Goal: Register for event/course

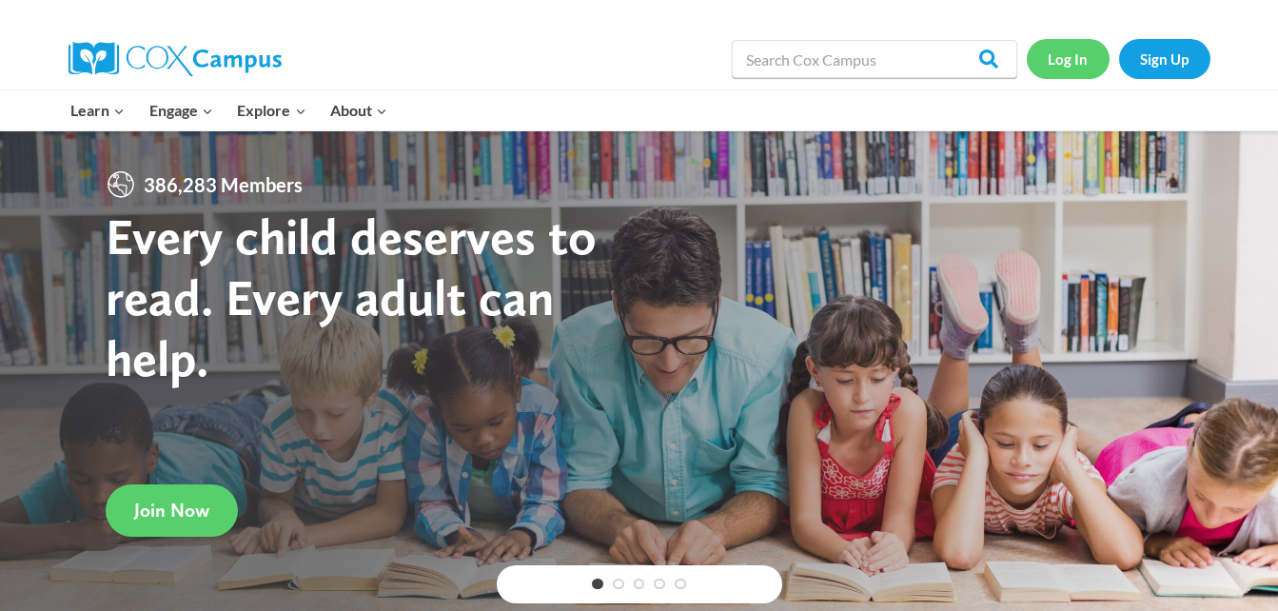
click at [1078, 50] on link "Log In" at bounding box center [1068, 58] width 83 height 39
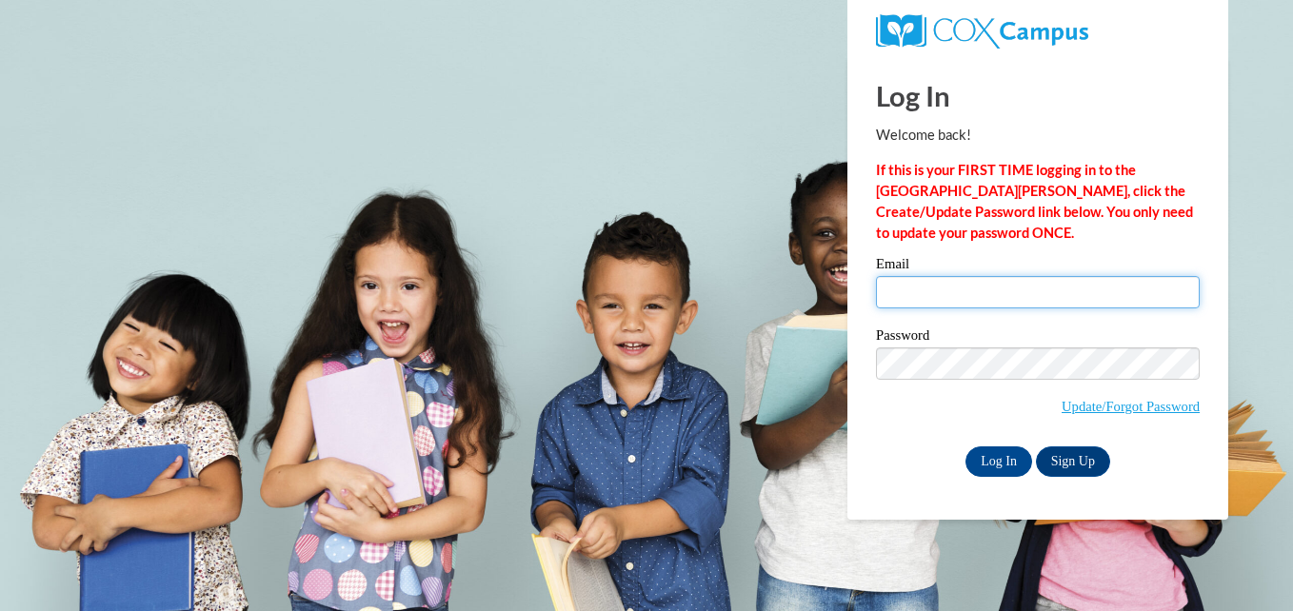
click at [904, 296] on input "Email" at bounding box center [1038, 292] width 324 height 32
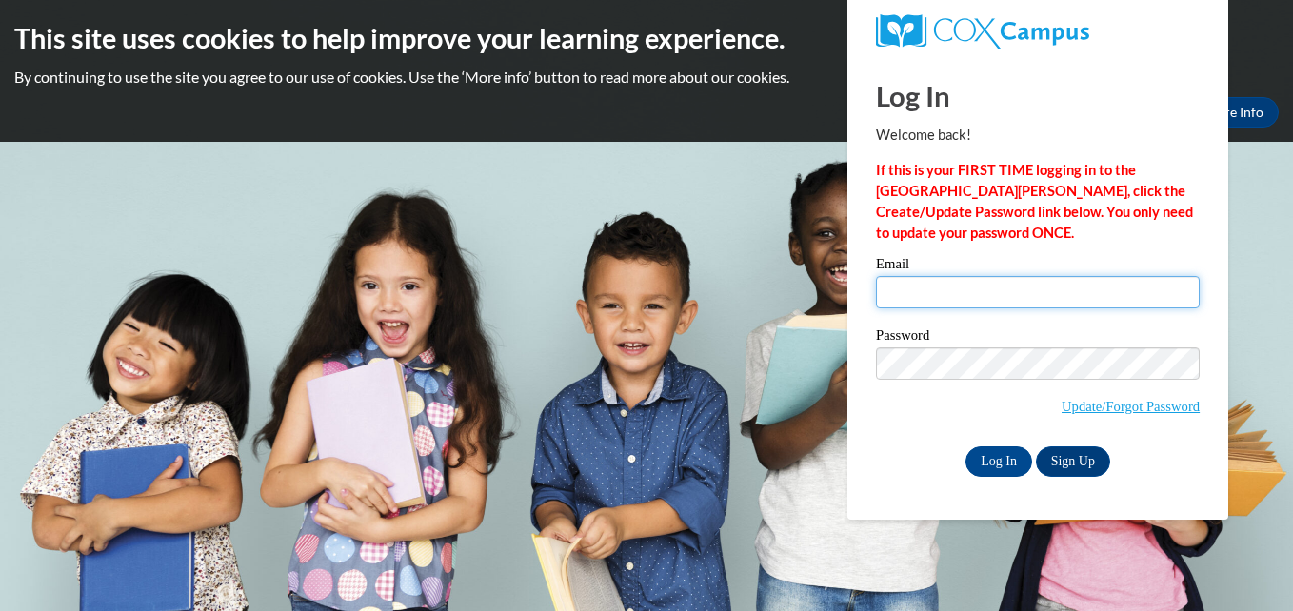
type input "kostea07@uwgb.edu"
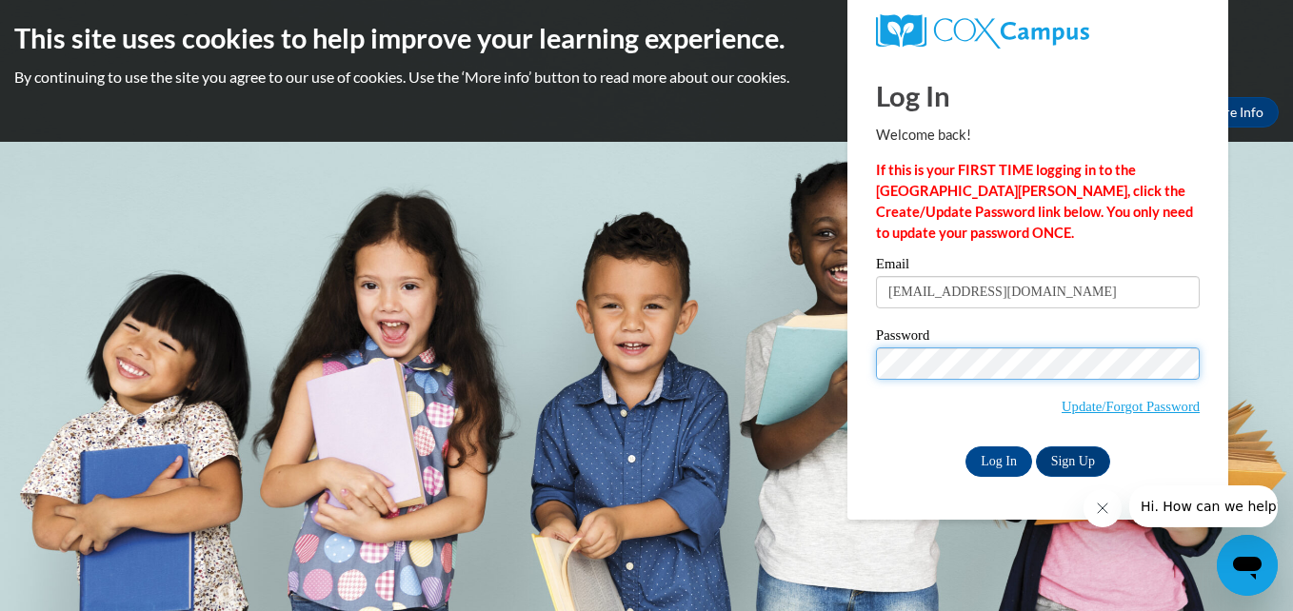
click at [965, 446] on input "Log In" at bounding box center [998, 461] width 67 height 30
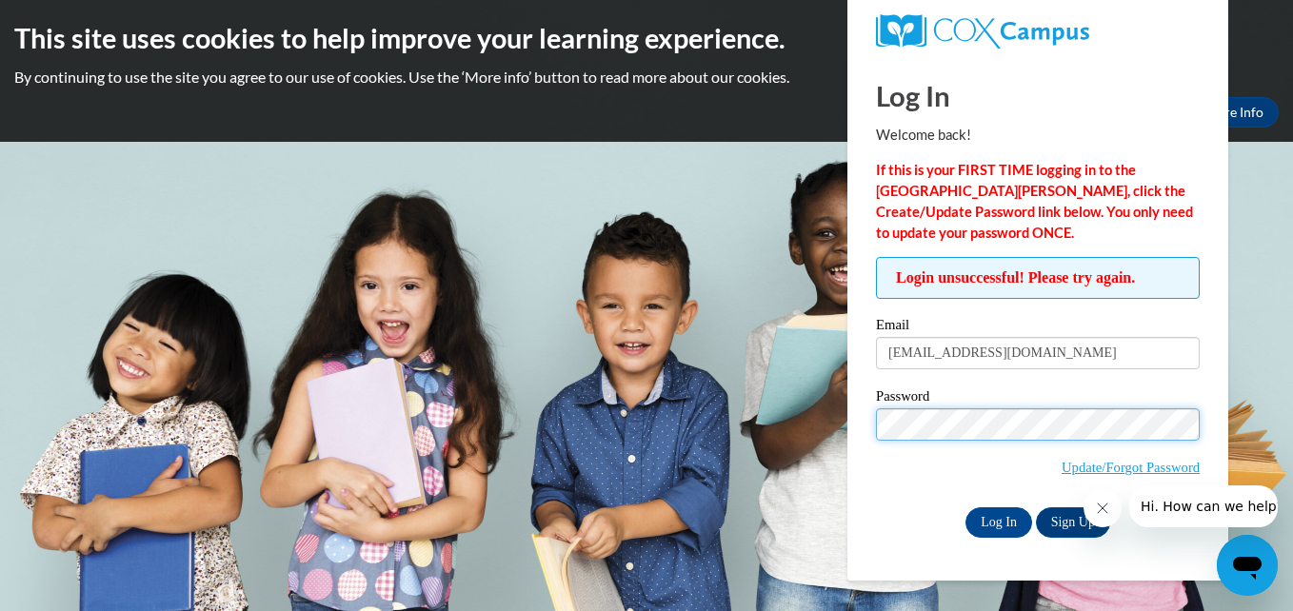
click at [965, 507] on input "Log In" at bounding box center [998, 522] width 67 height 30
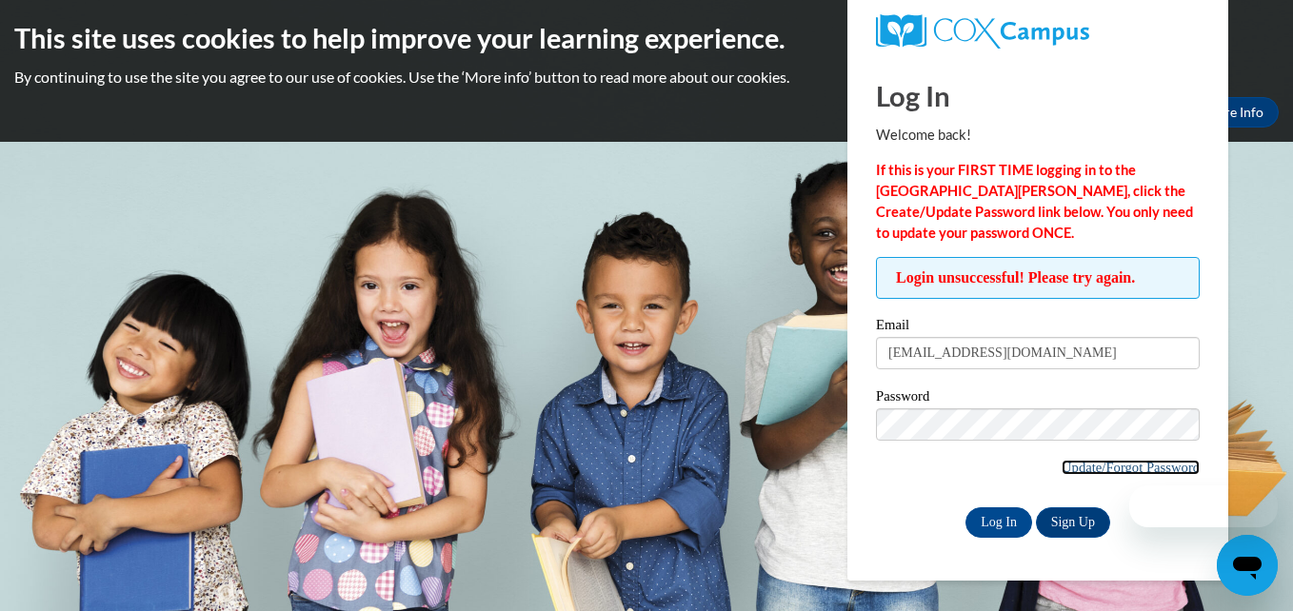
click at [1130, 467] on link "Update/Forgot Password" at bounding box center [1130, 467] width 138 height 15
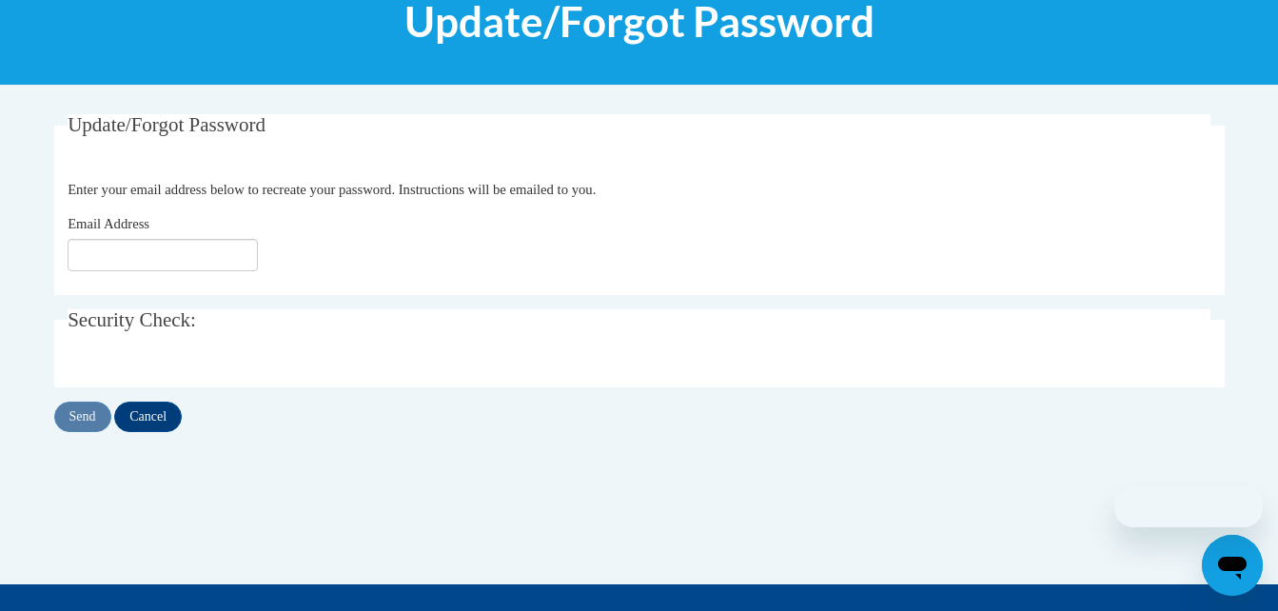
scroll to position [268, 0]
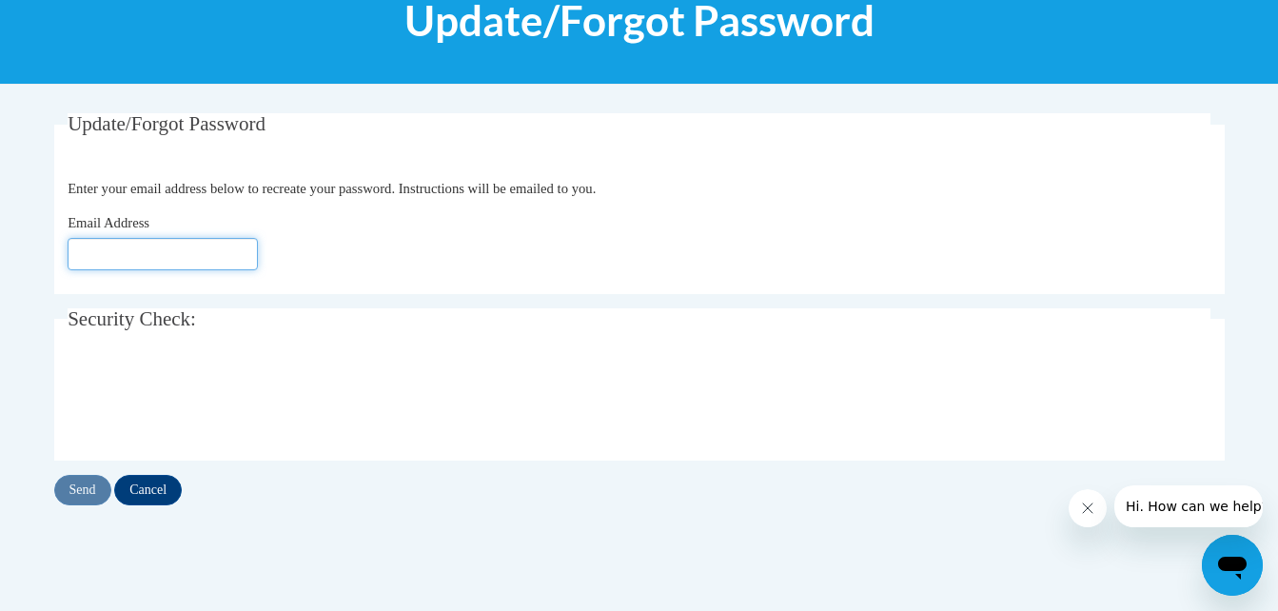
click at [110, 261] on input "Email Address" at bounding box center [163, 254] width 190 height 32
type input "kostea07@uwgb.edu"
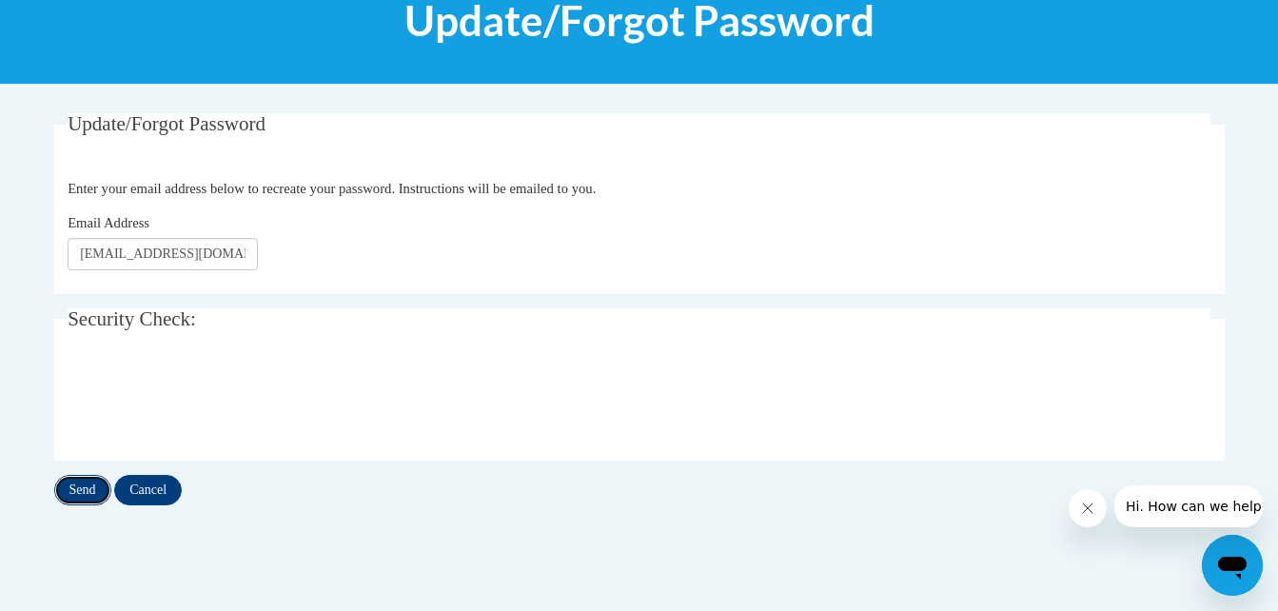
click at [89, 485] on input "Send" at bounding box center [82, 490] width 57 height 30
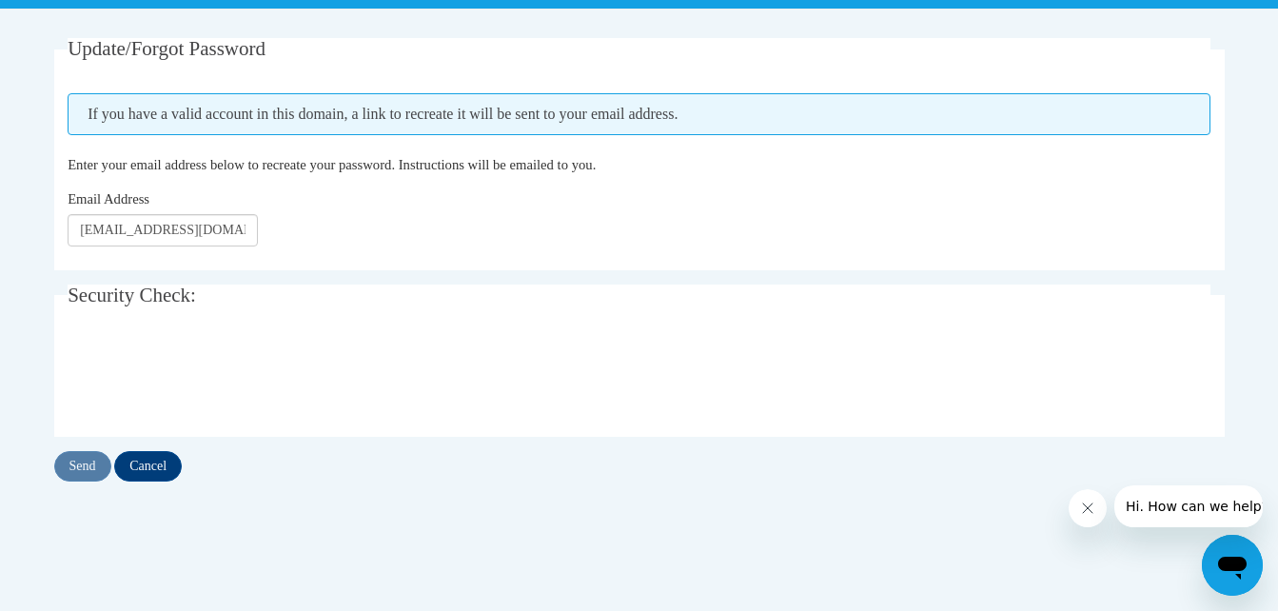
scroll to position [348, 0]
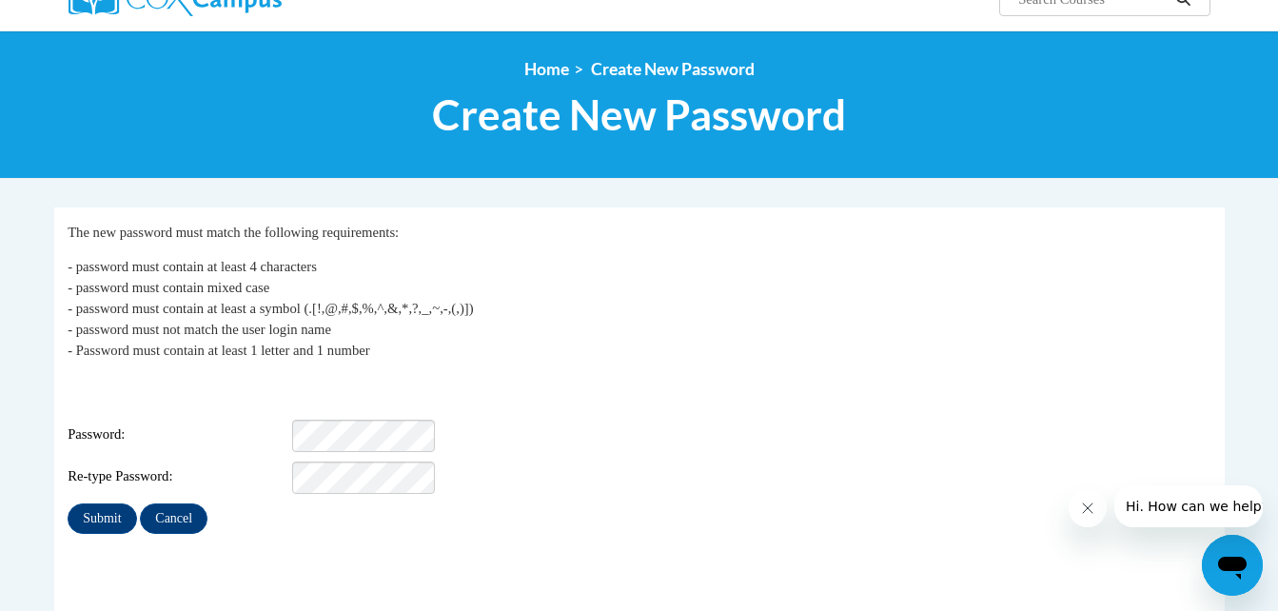
scroll to position [175, 0]
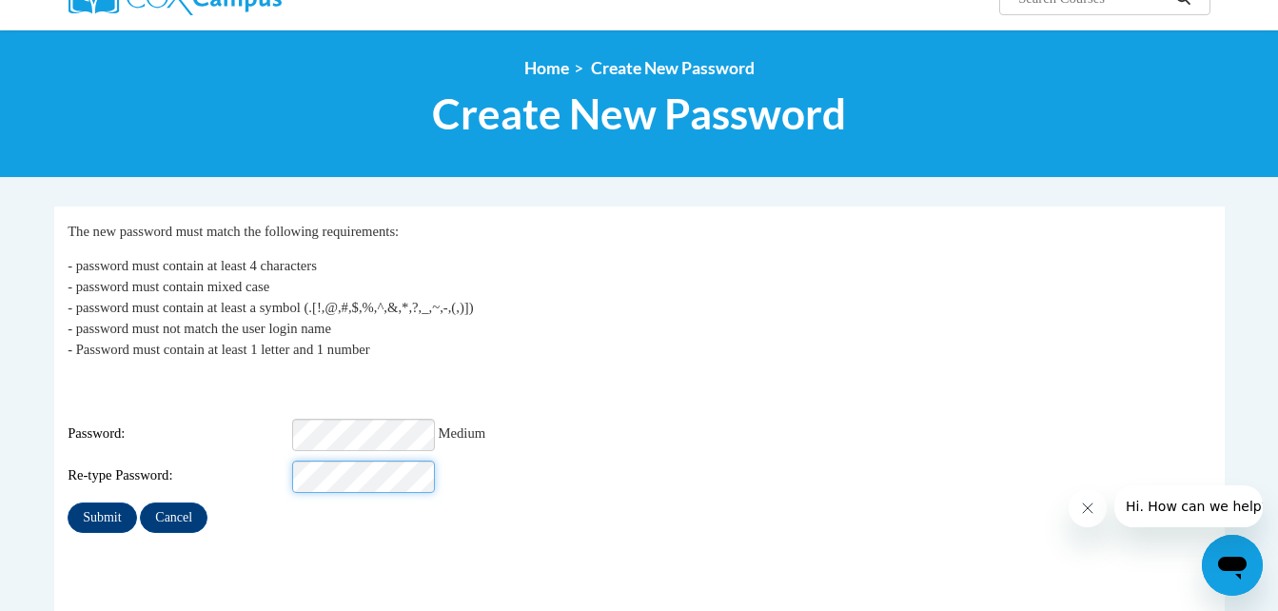
click at [68, 503] on input "Submit" at bounding box center [102, 518] width 69 height 30
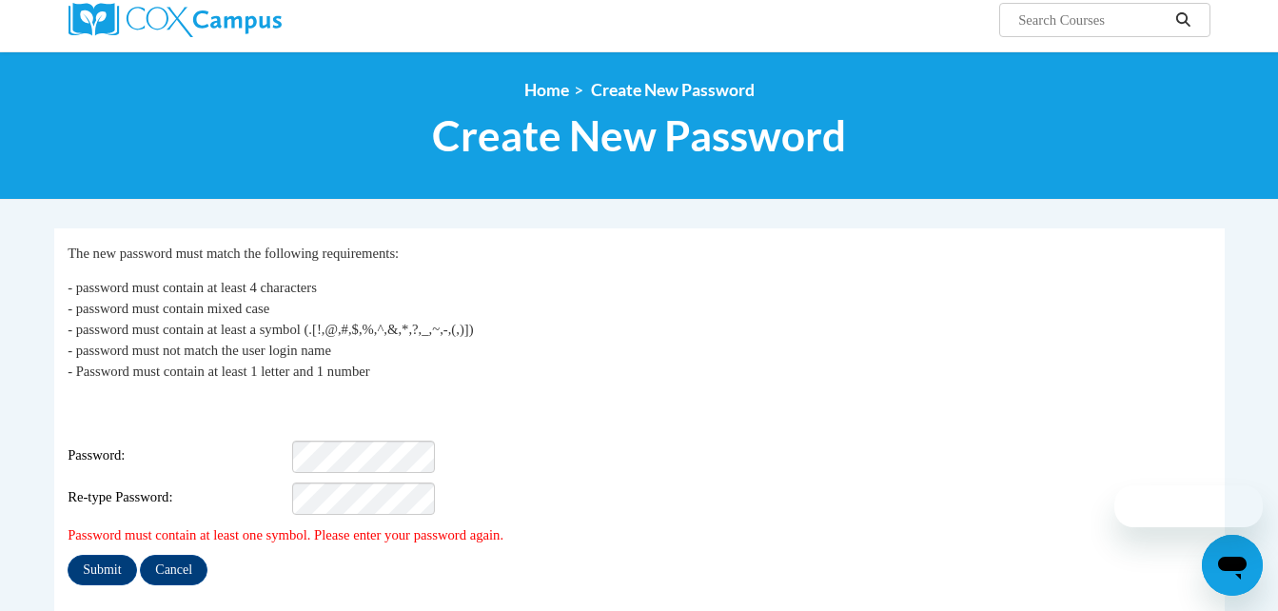
scroll to position [155, 0]
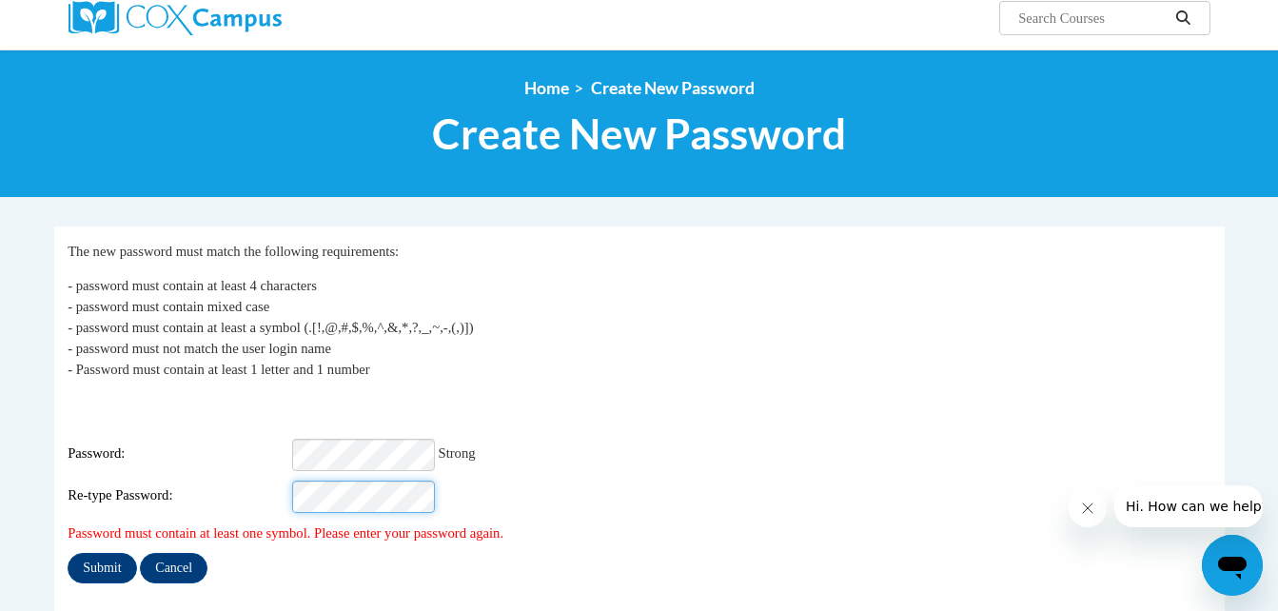
click at [68, 553] on input "Submit" at bounding box center [102, 568] width 69 height 30
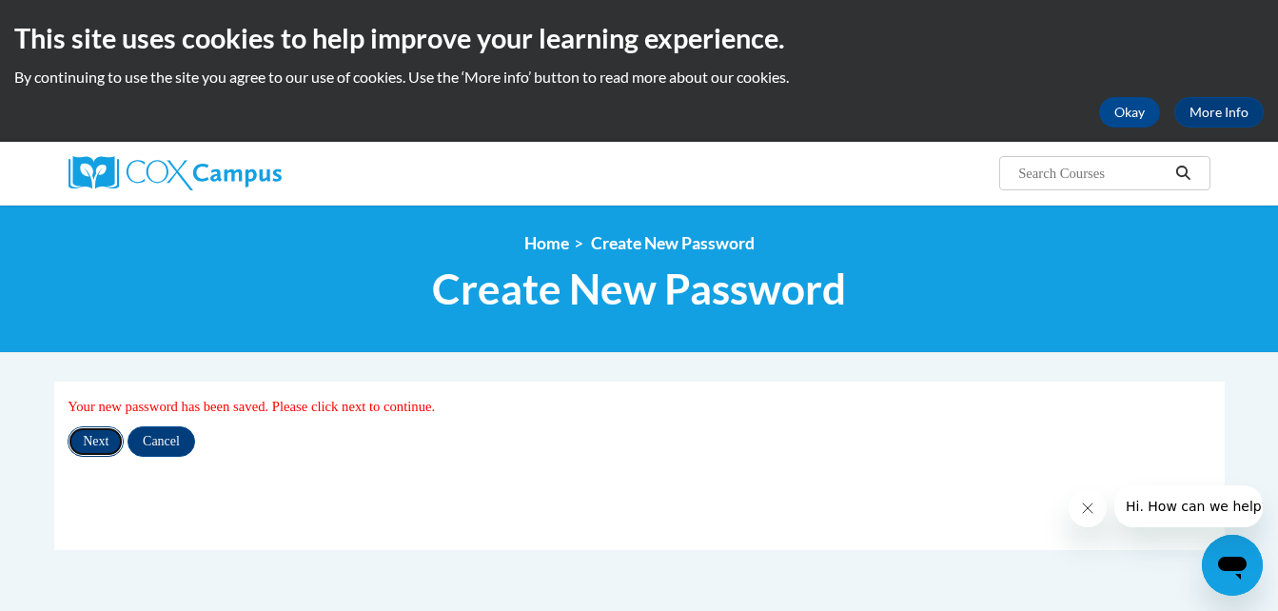
click at [89, 438] on input "Next" at bounding box center [96, 441] width 56 height 30
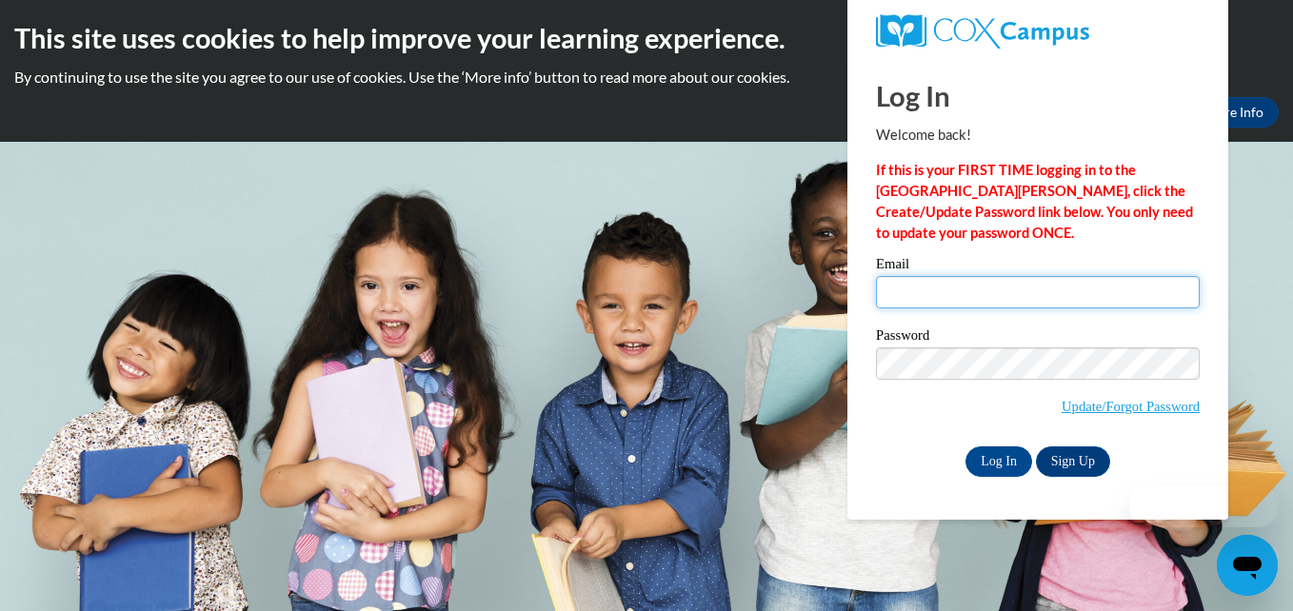
click at [959, 302] on input "Email" at bounding box center [1038, 292] width 324 height 32
type input "[EMAIL_ADDRESS][DOMAIN_NAME]"
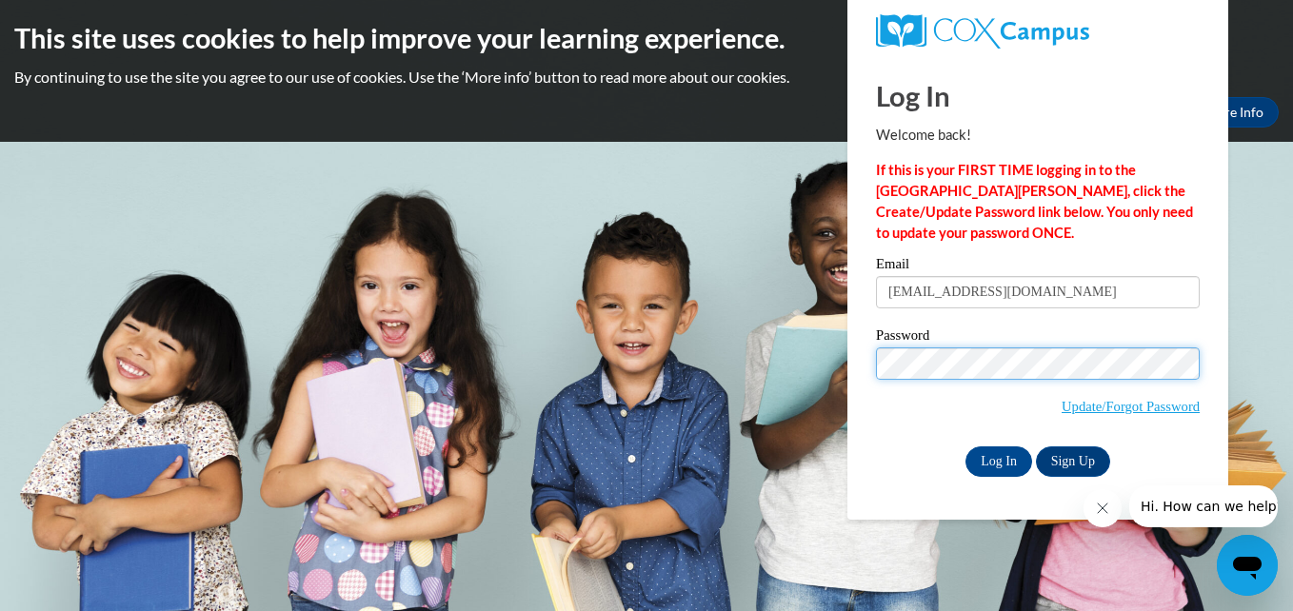
click at [770, 350] on body "This site uses cookies to help improve your learning experience. By continuing …" at bounding box center [646, 305] width 1293 height 611
click at [965, 446] on input "Log In" at bounding box center [998, 461] width 67 height 30
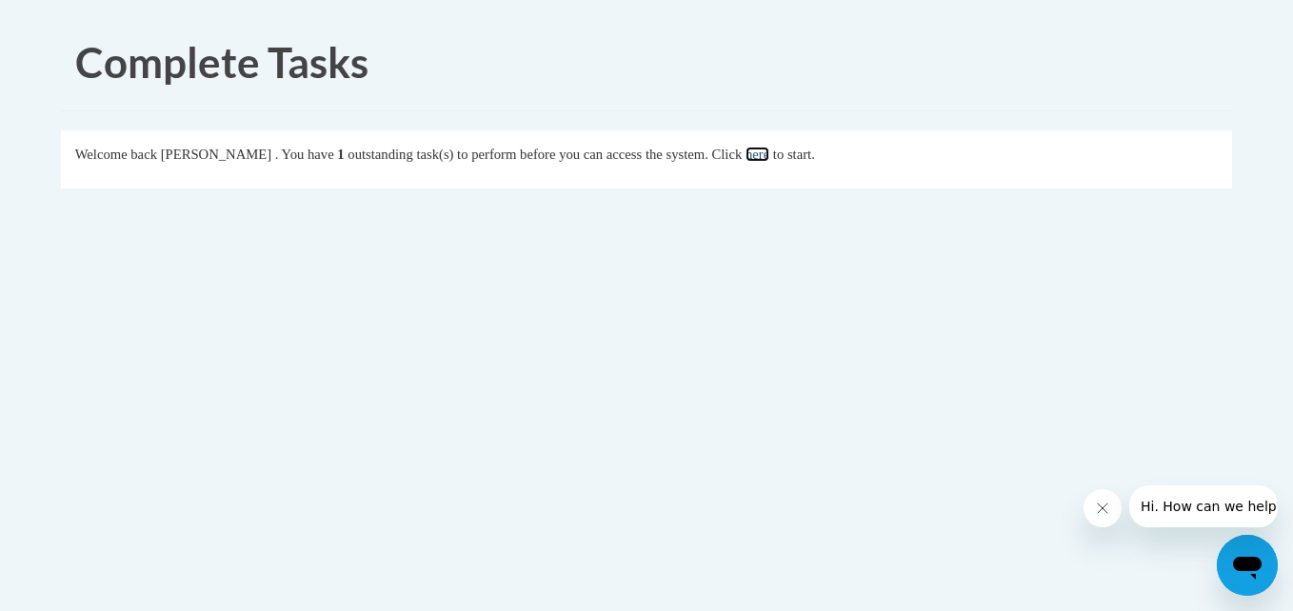
click at [769, 154] on link "here" at bounding box center [757, 154] width 24 height 15
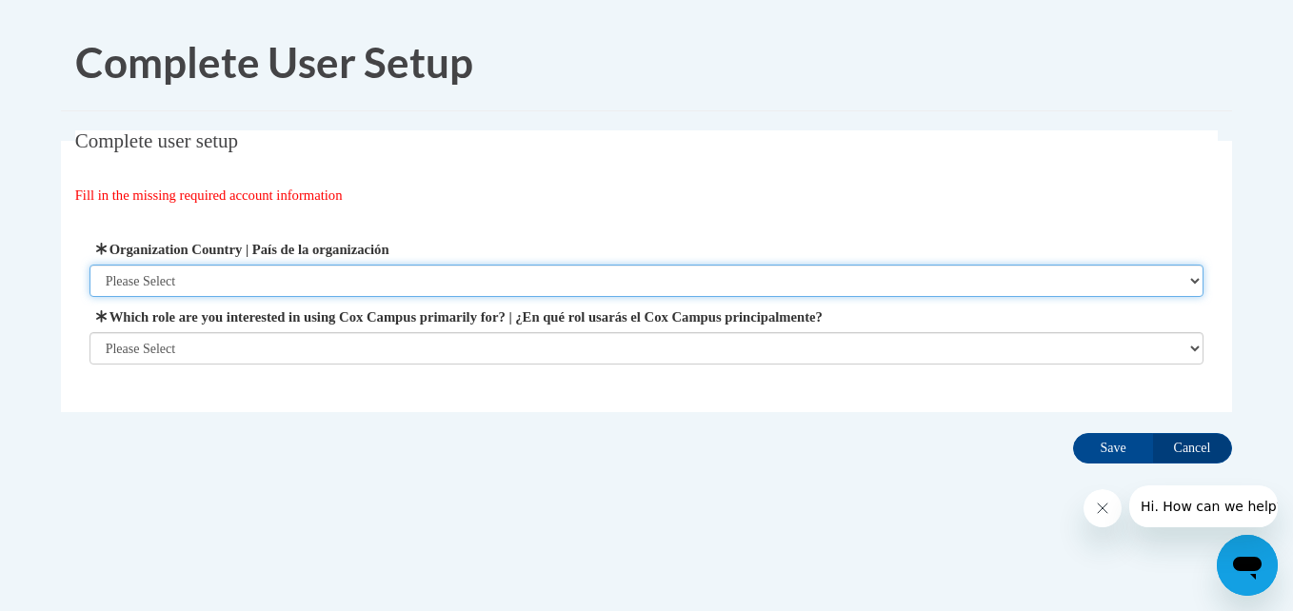
click at [294, 277] on select "Please Select United States | Estados Unidos Outside of the United States | Fue…" at bounding box center [646, 281] width 1115 height 32
select select "ad49bcad-a171-4b2e-b99c-48b446064914"
click at [89, 265] on select "Please Select United States | Estados Unidos Outside of the United States | Fue…" at bounding box center [646, 281] width 1115 height 32
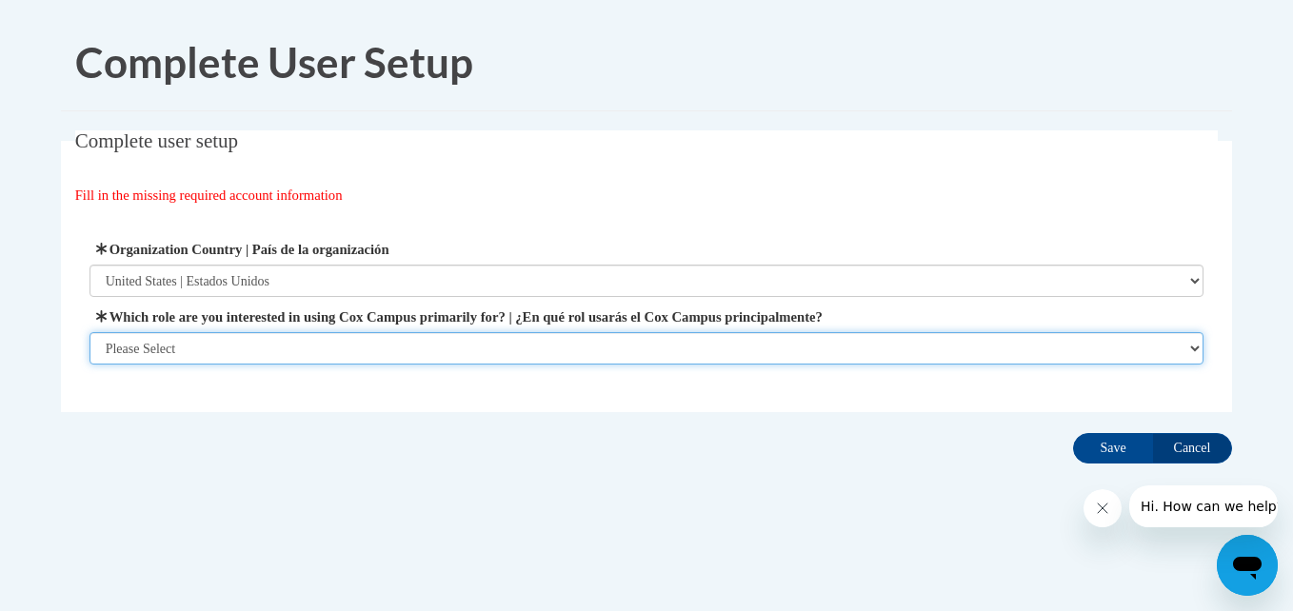
click at [179, 336] on select "Please Select College/University | Colegio/Universidad Community/Nonprofit Part…" at bounding box center [646, 348] width 1115 height 32
select select "5a18ea06-2b54-4451-96f2-d152daf9eac5"
click at [89, 365] on select "Please Select College/University | Colegio/Universidad Community/Nonprofit Part…" at bounding box center [646, 348] width 1115 height 32
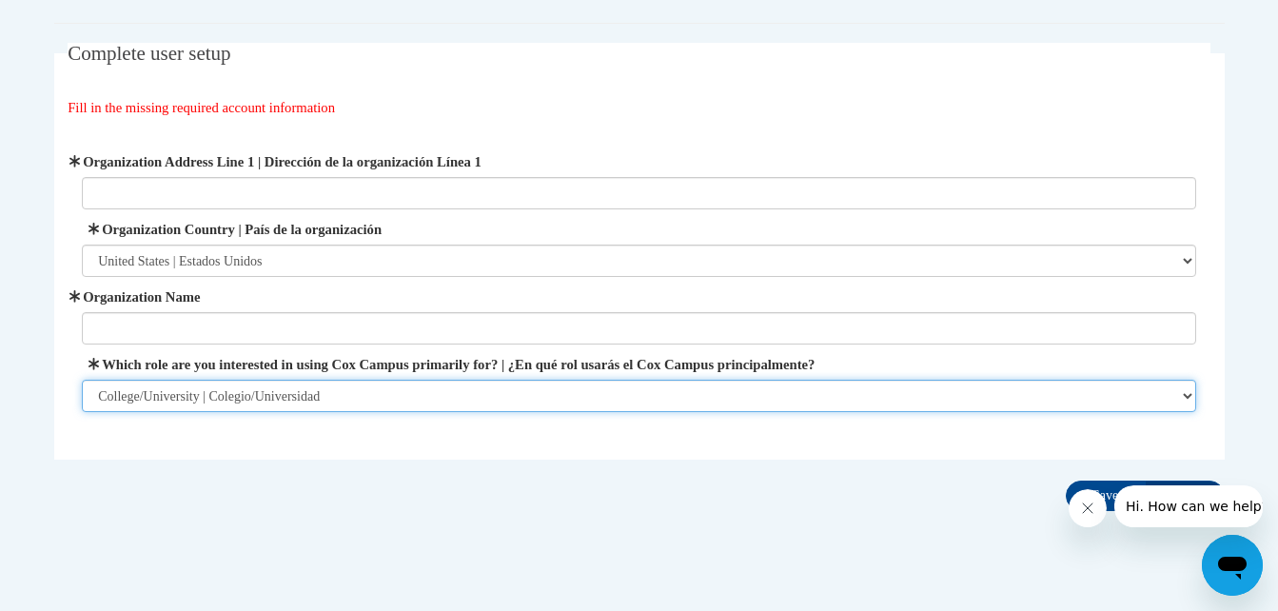
scroll to position [123, 0]
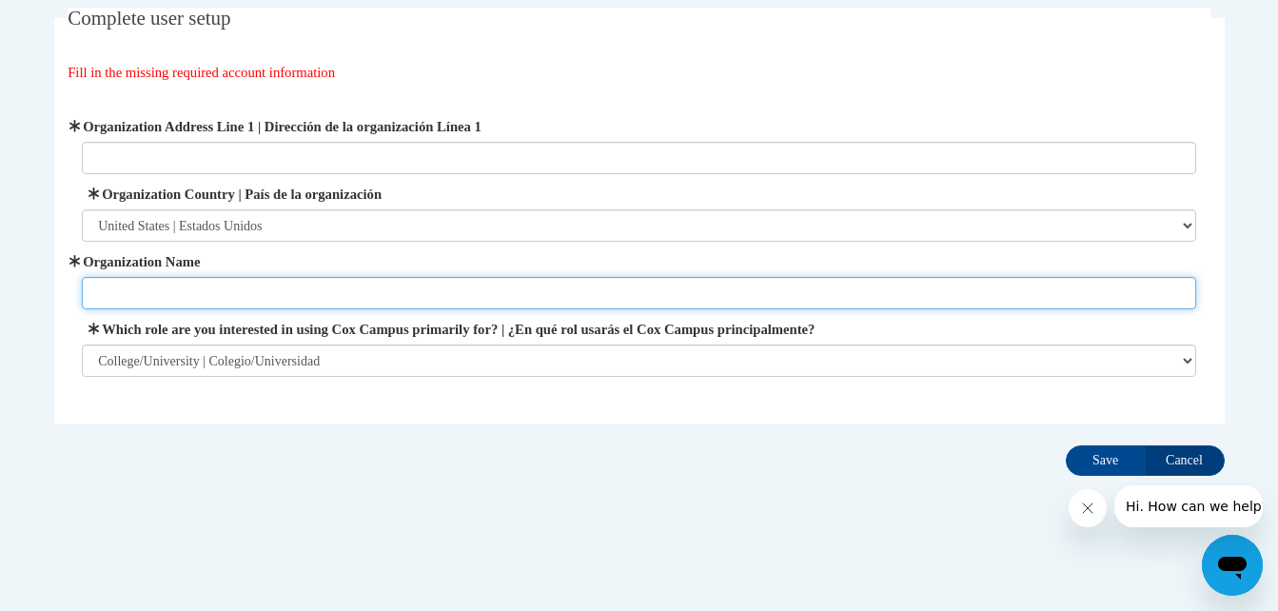
click at [346, 301] on input "Organization Name" at bounding box center [639, 293] width 1115 height 32
type input "University of Wisconsin Green Bay"
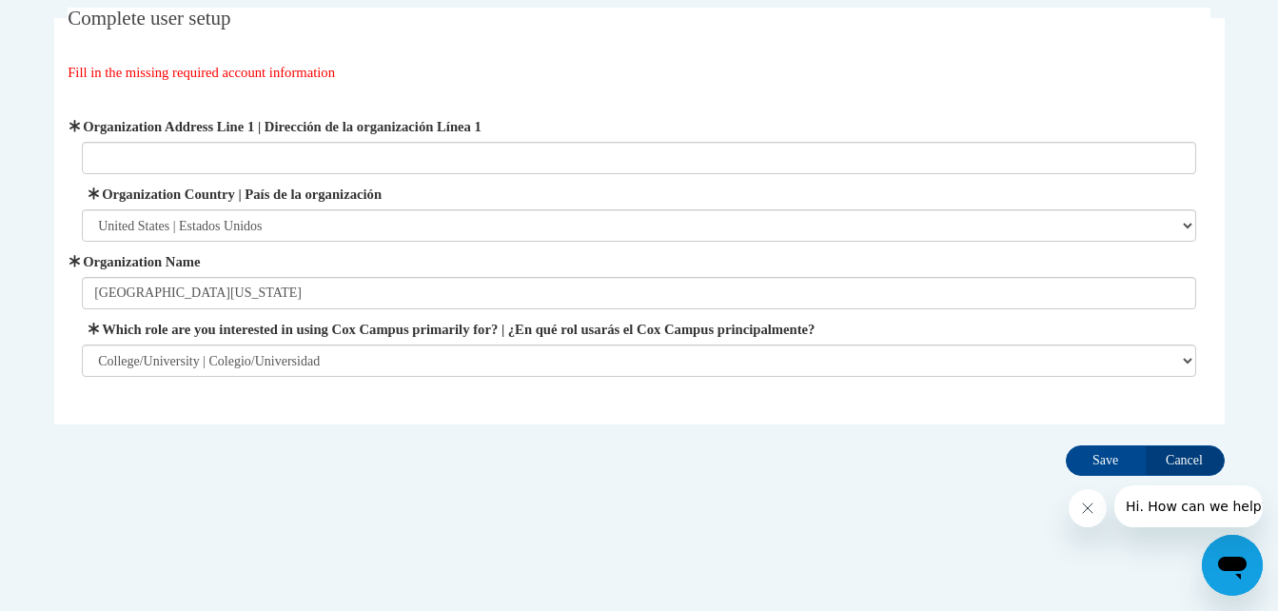
click at [384, 405] on fieldset "Complete user setup Fill in the missing required account information User Profi…" at bounding box center [639, 216] width 1171 height 417
click at [1102, 457] on input "Save" at bounding box center [1106, 460] width 80 height 30
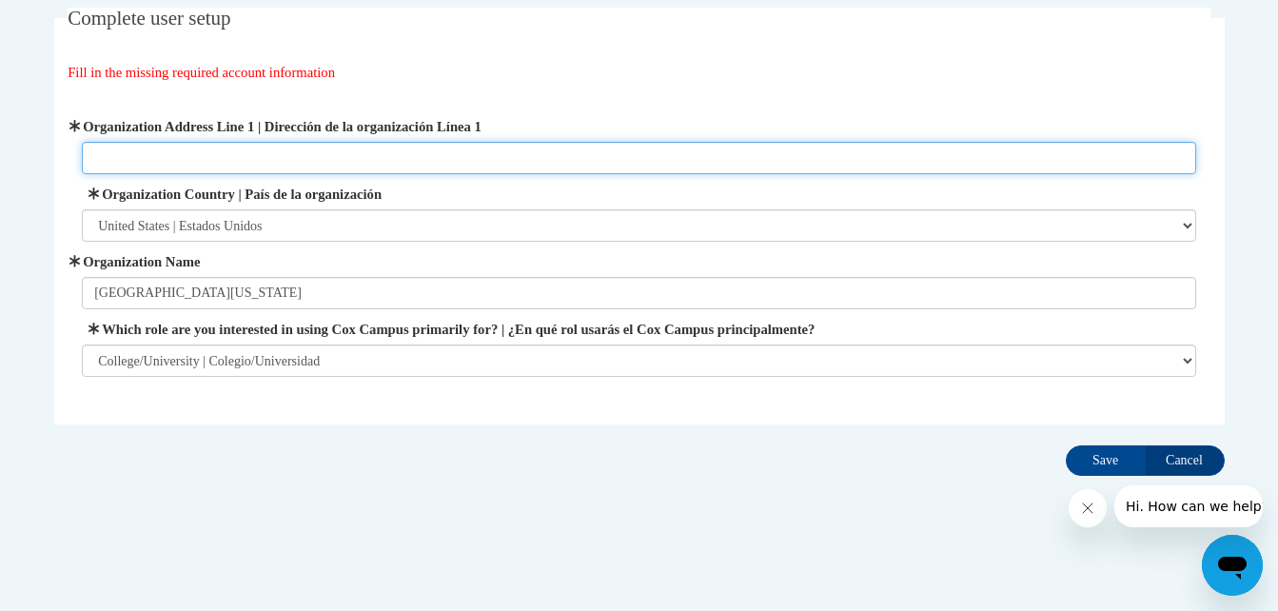
click at [381, 164] on input "Organization Address Line 1 | Dirección de la organización Línea 1" at bounding box center [639, 158] width 1115 height 32
paste input "2420 Nicolet Dr, Green Bay, WI 54311"
type input "2420 Nicolet Dr, Green Bay, WI 54311"
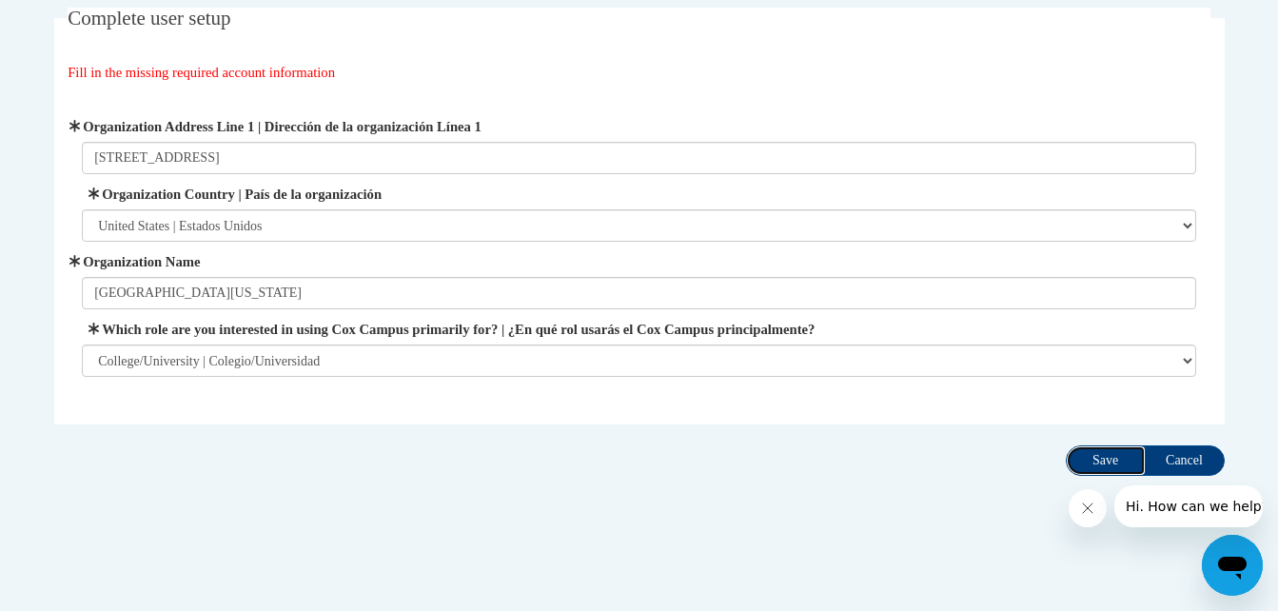
click at [1109, 460] on input "Save" at bounding box center [1106, 460] width 80 height 30
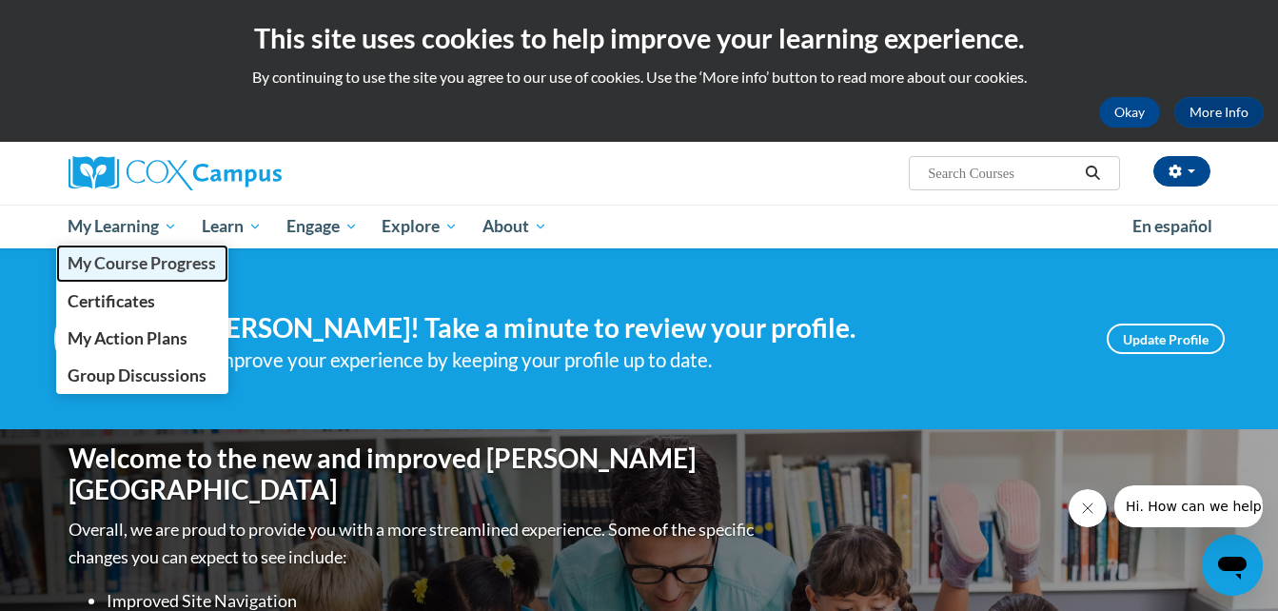
click at [104, 266] on span "My Course Progress" at bounding box center [142, 263] width 148 height 20
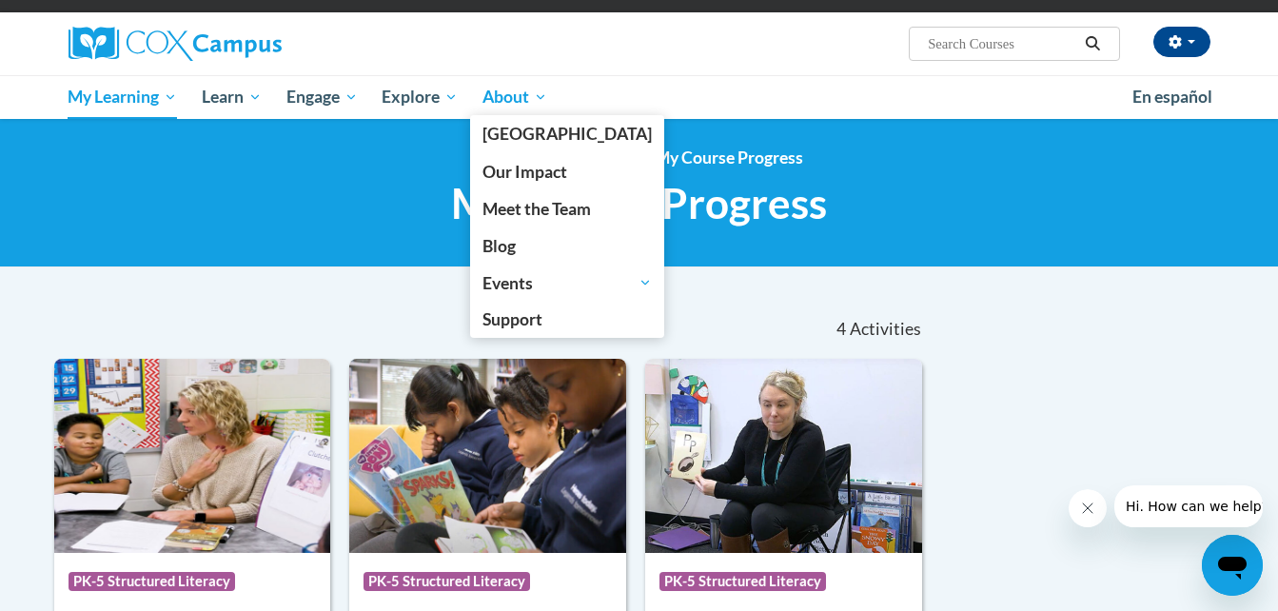
scroll to position [130, 0]
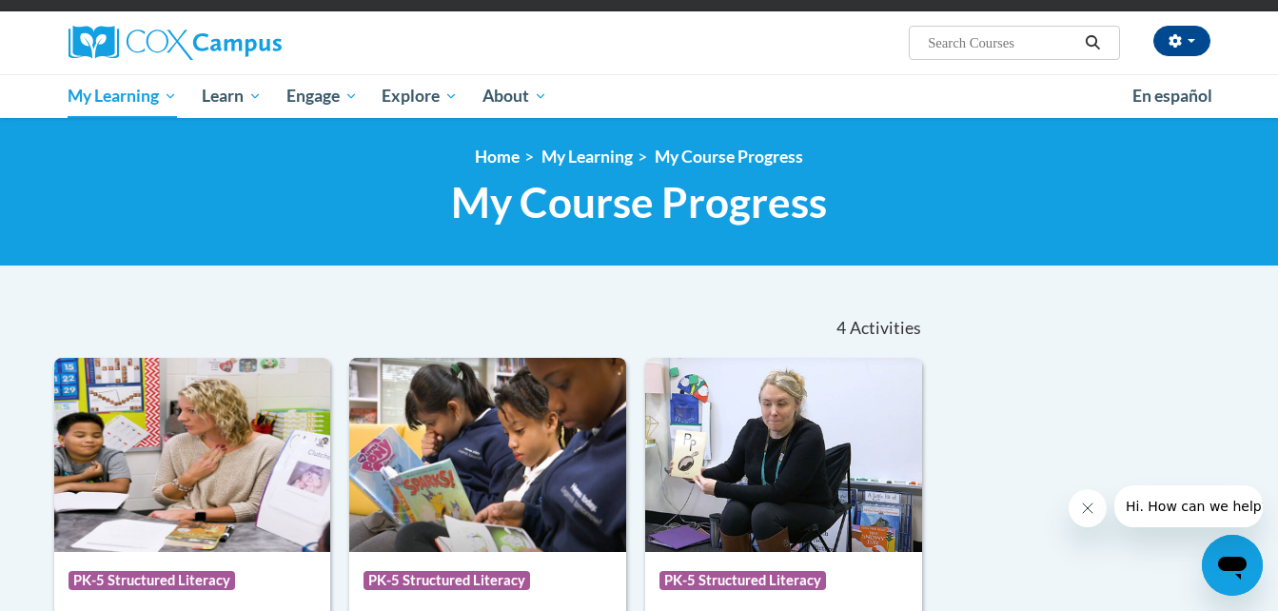
click at [1005, 35] on input "Search..." at bounding box center [1002, 42] width 152 height 23
type input "meaningful reading"
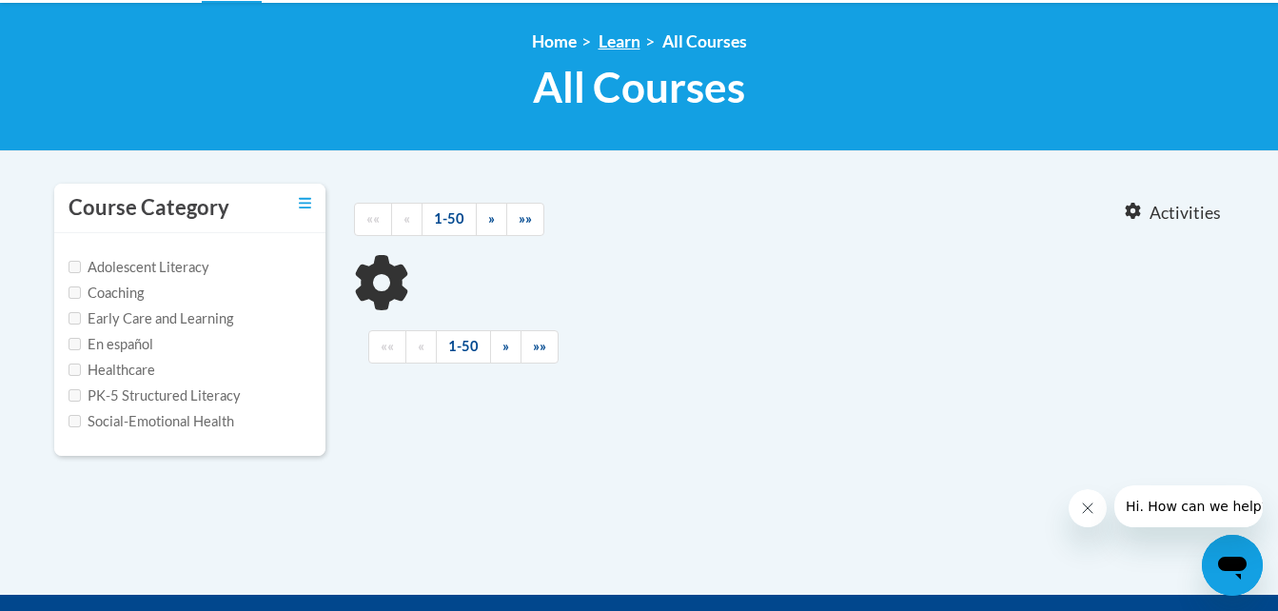
scroll to position [252, 0]
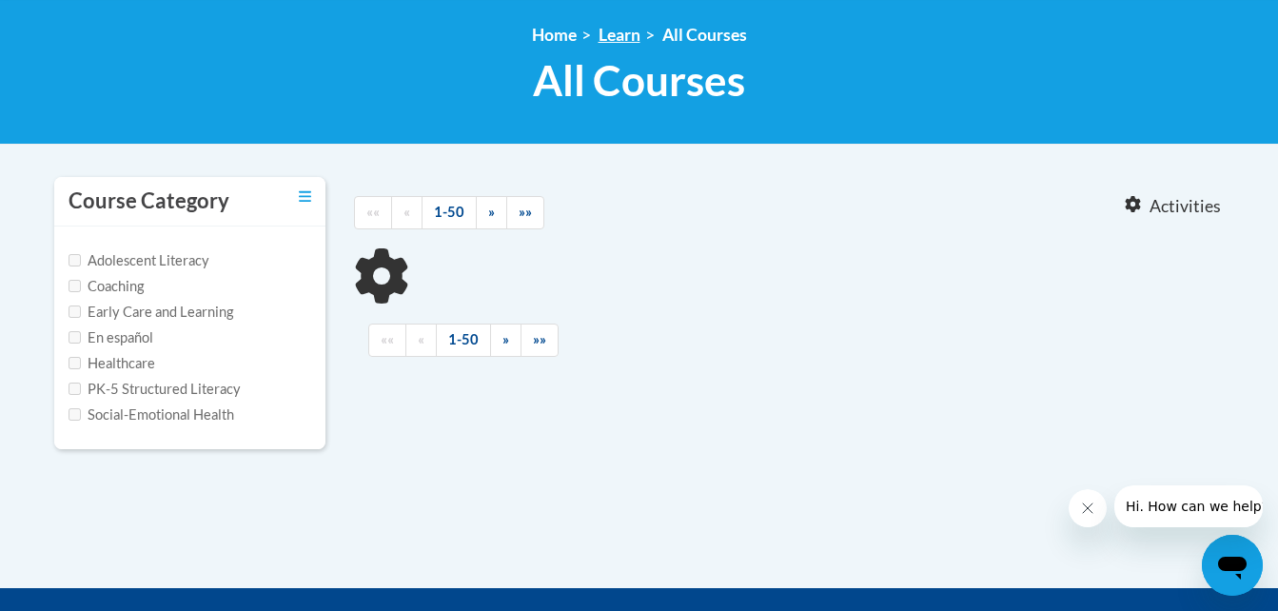
type input "meaningful reading"
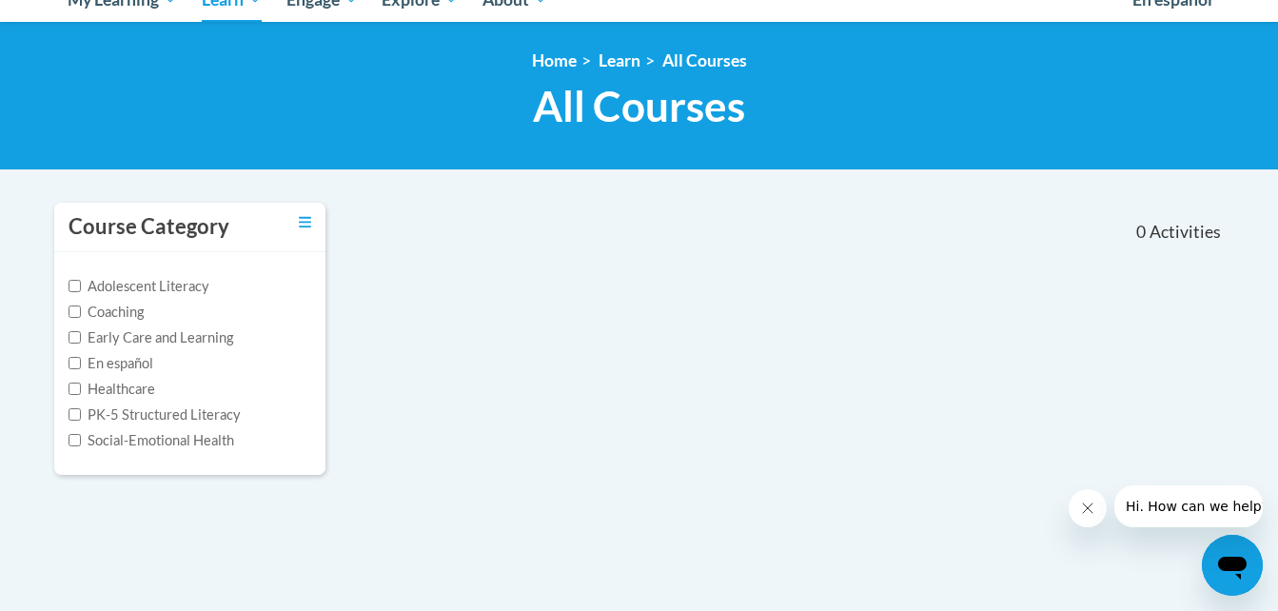
scroll to position [0, 0]
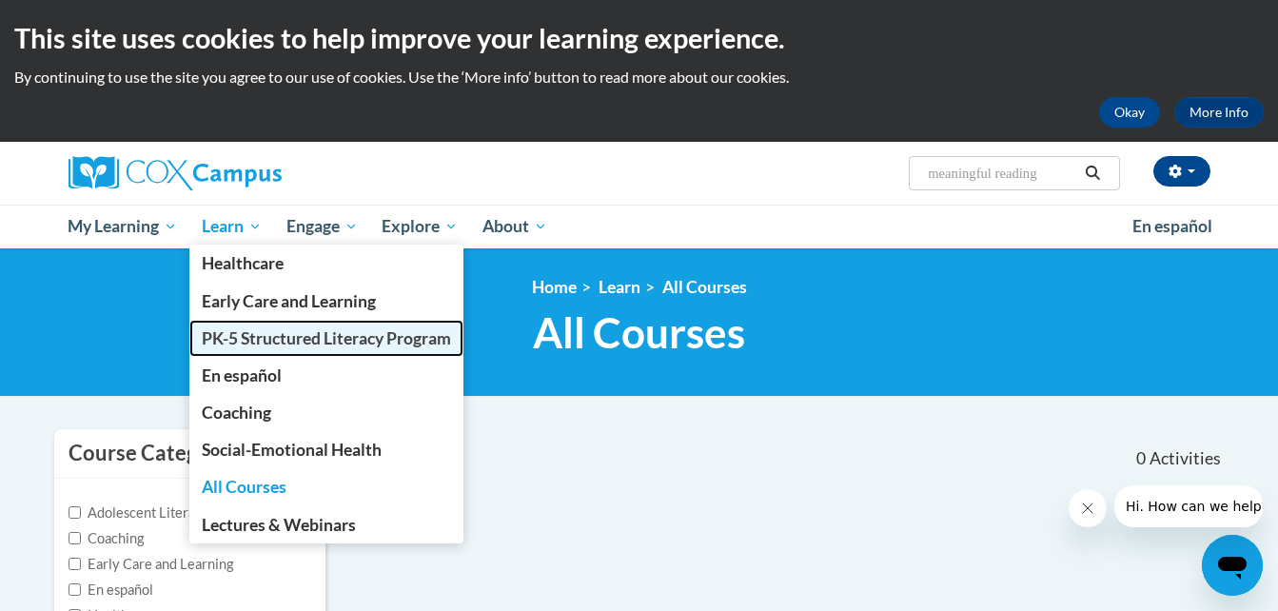
click at [276, 330] on span "PK-5 Structured Literacy Program" at bounding box center [326, 338] width 249 height 20
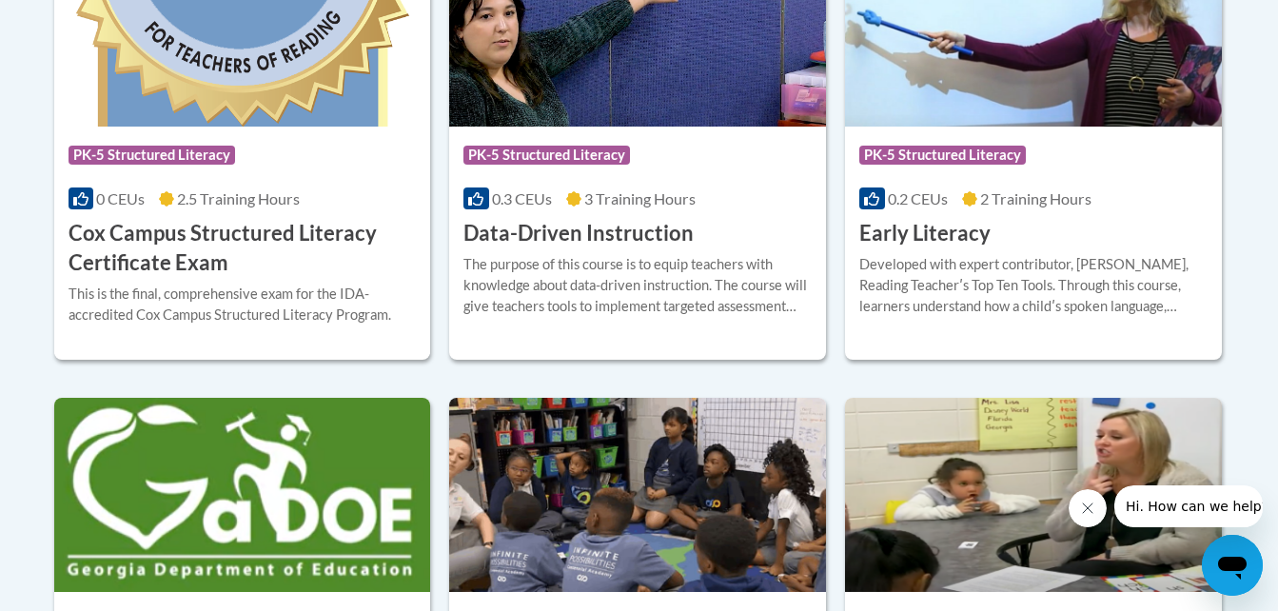
scroll to position [937, 0]
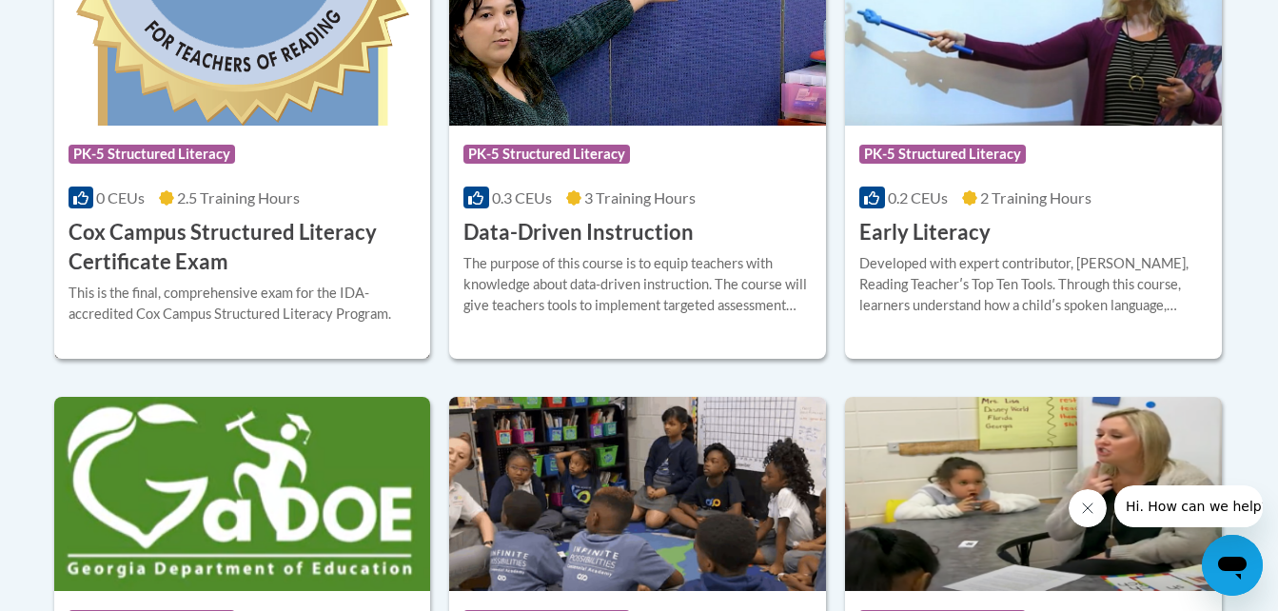
click at [360, 358] on div "Course Category: PK-5 Structured Literacy 0 CEUs 2.5 Training Hours COURSE Cox …" at bounding box center [242, 144] width 377 height 426
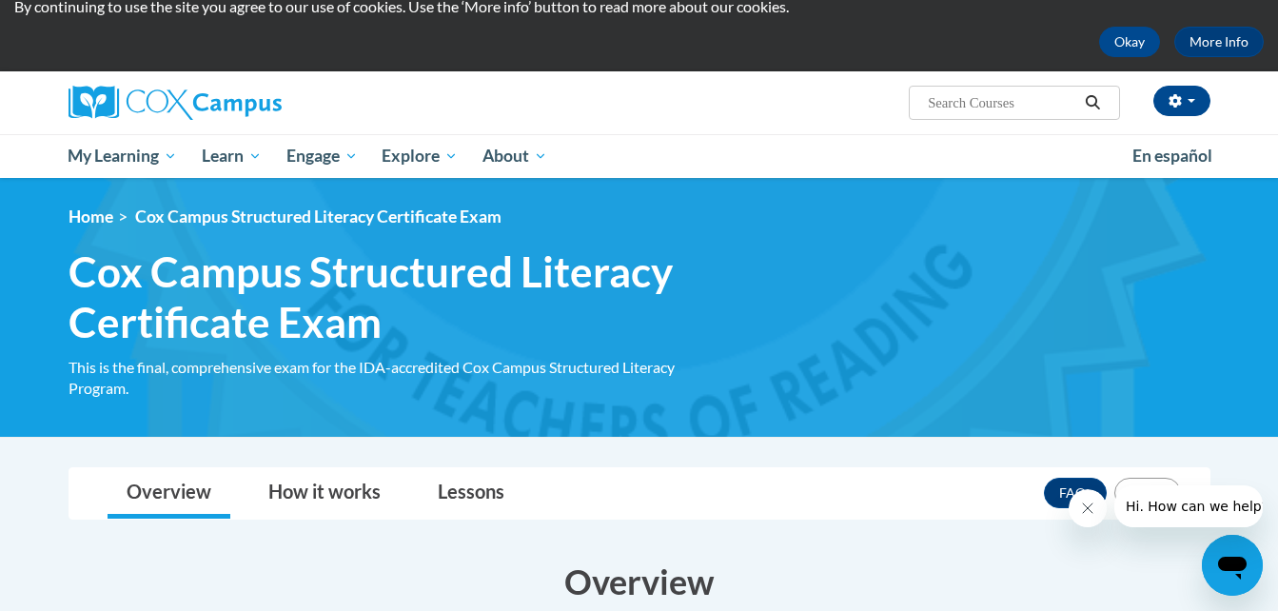
scroll to position [69, 0]
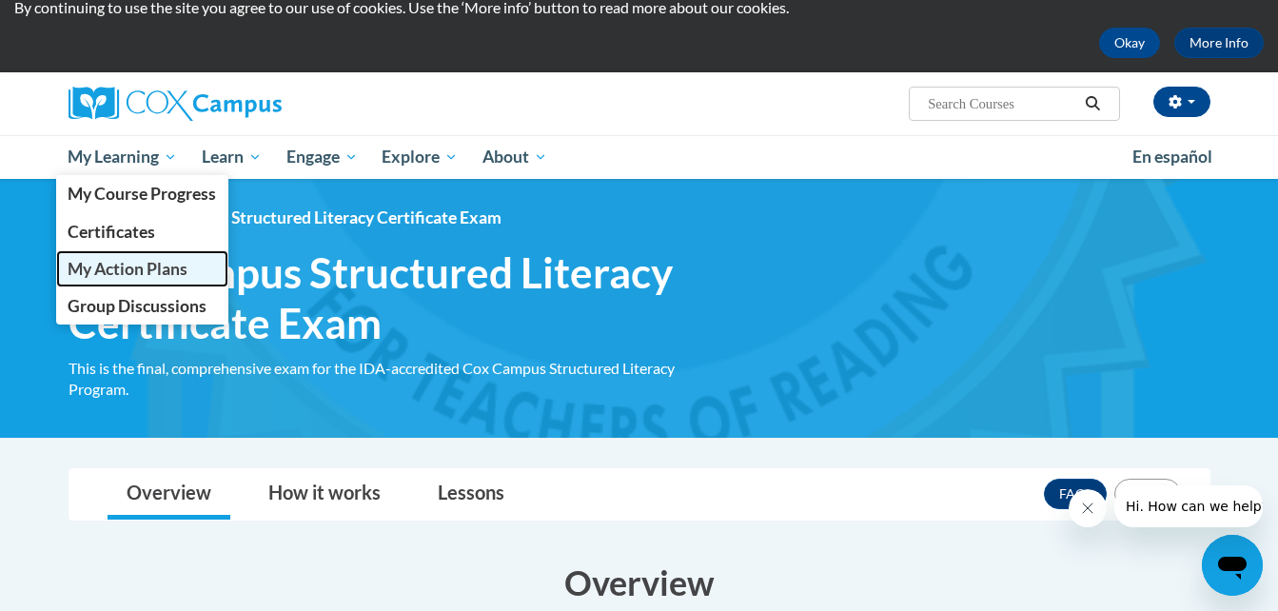
click at [139, 273] on span "My Action Plans" at bounding box center [128, 269] width 120 height 20
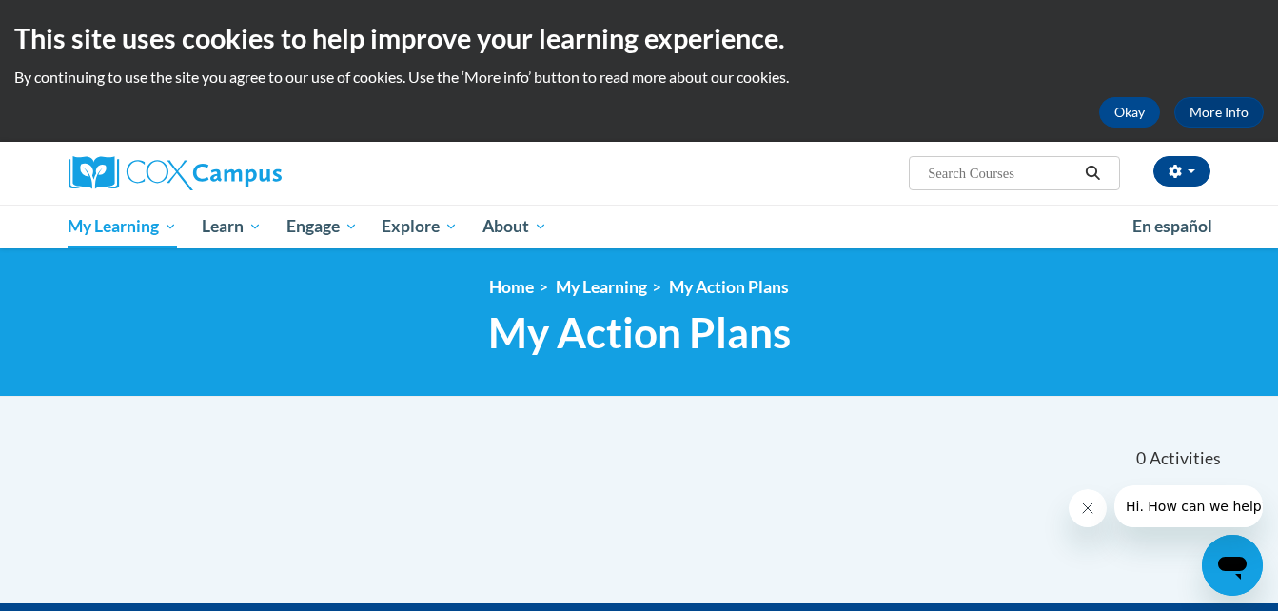
click at [1014, 177] on input "Search..." at bounding box center [1002, 173] width 152 height 23
paste input "Meaningful Read Alouds"
type input "Meaningful Read Alouds"
click at [1087, 172] on icon "Search" at bounding box center [1093, 173] width 14 height 14
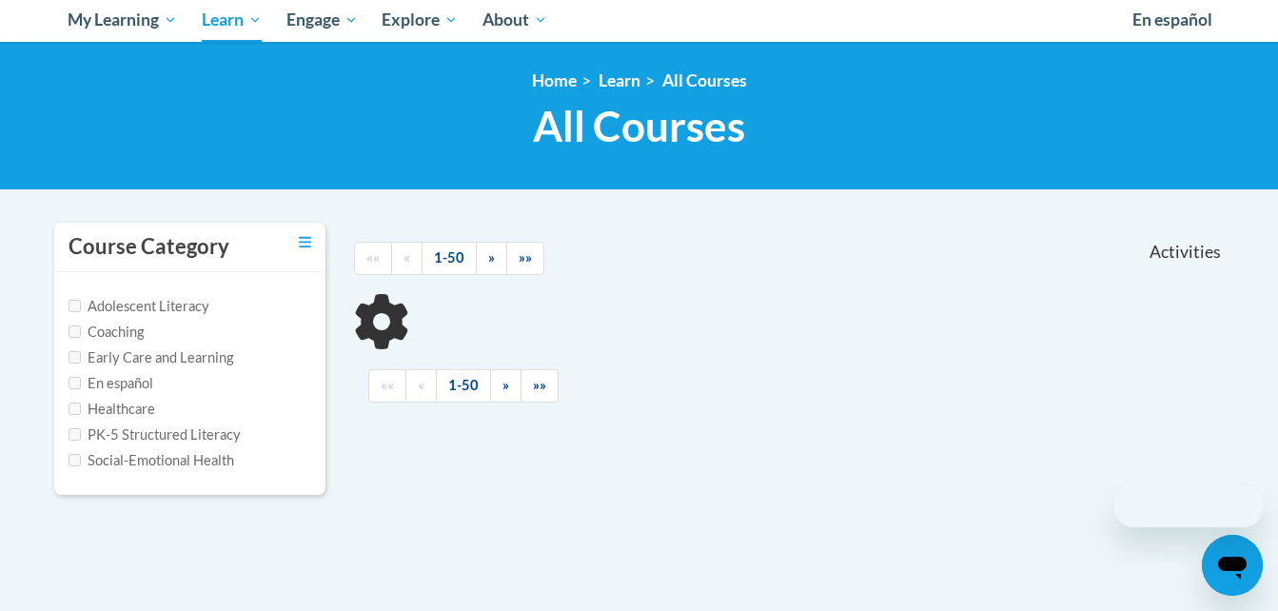
scroll to position [208, 0]
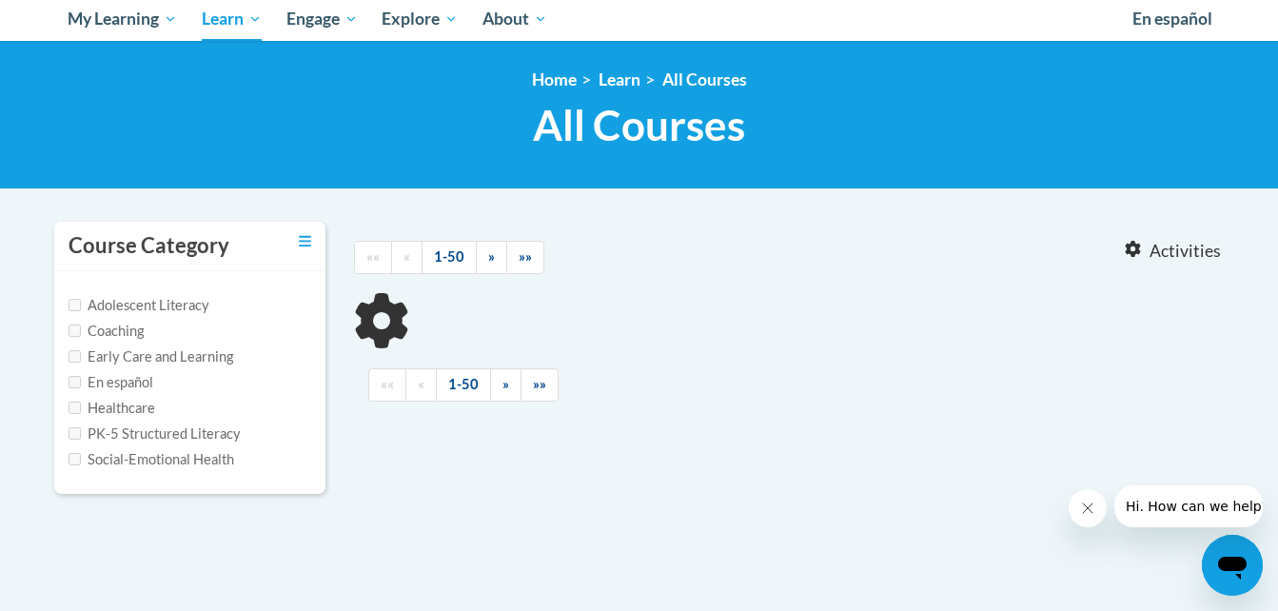
type input "Meaningful Read Alouds"
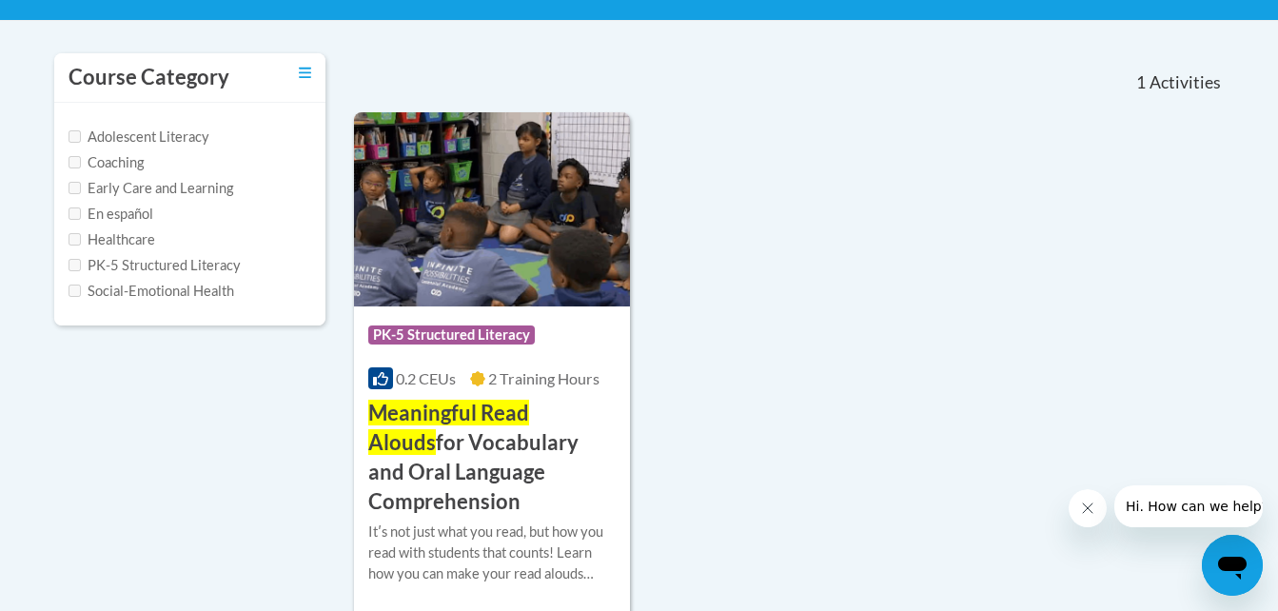
scroll to position [377, 0]
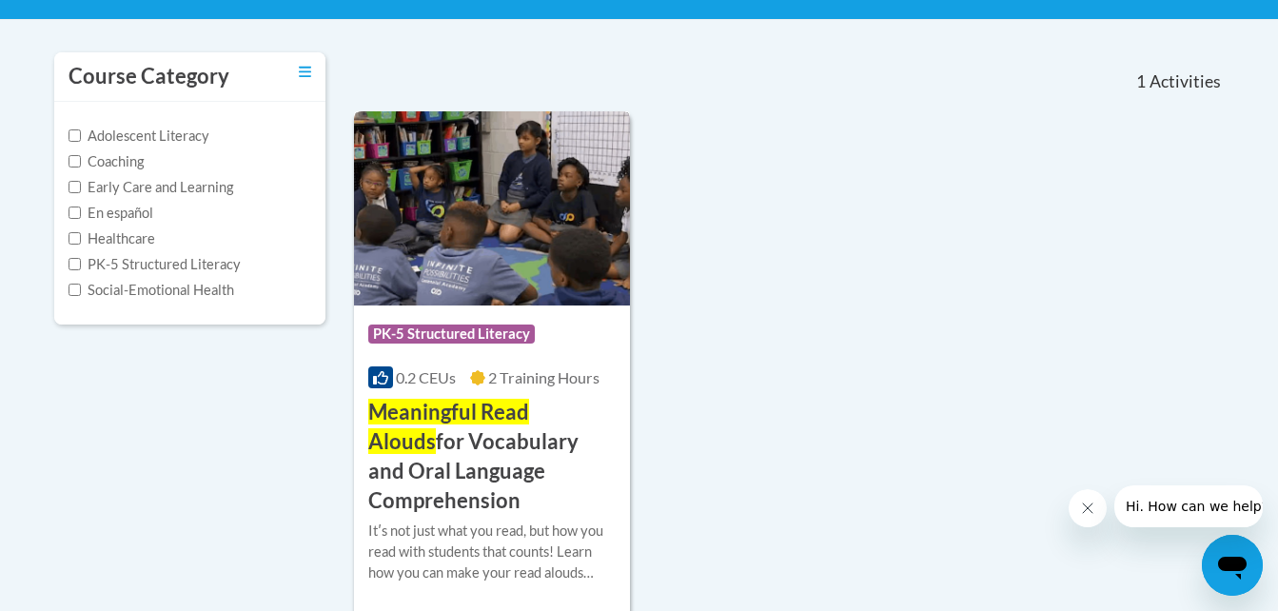
click at [492, 244] on img at bounding box center [492, 208] width 277 height 194
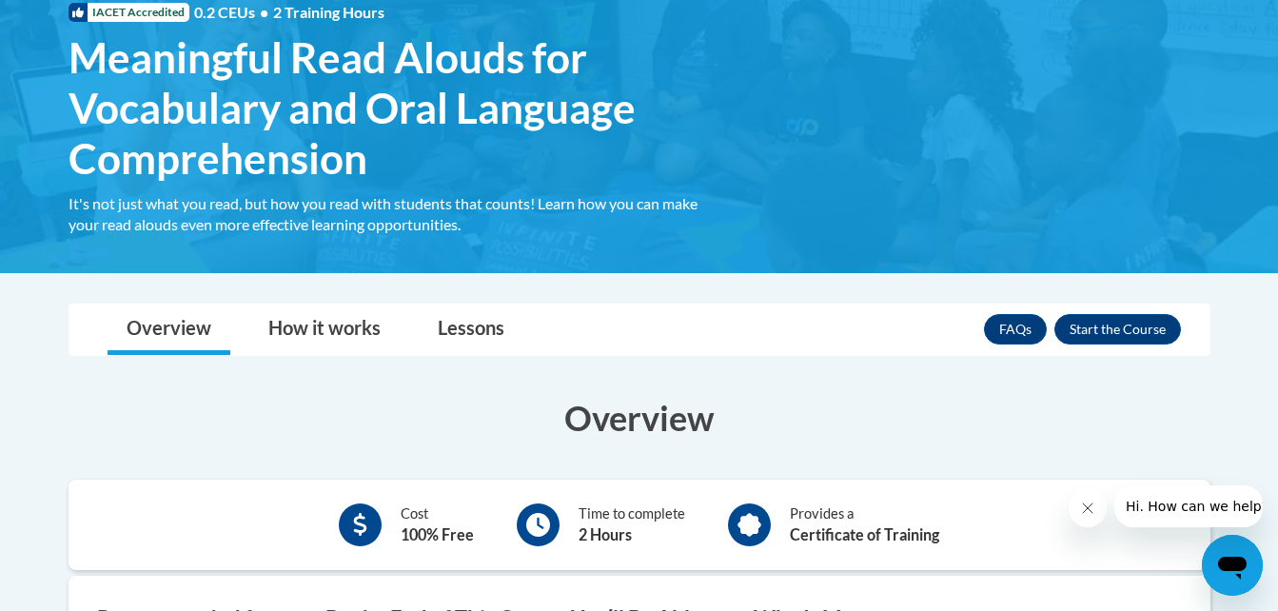
scroll to position [306, 0]
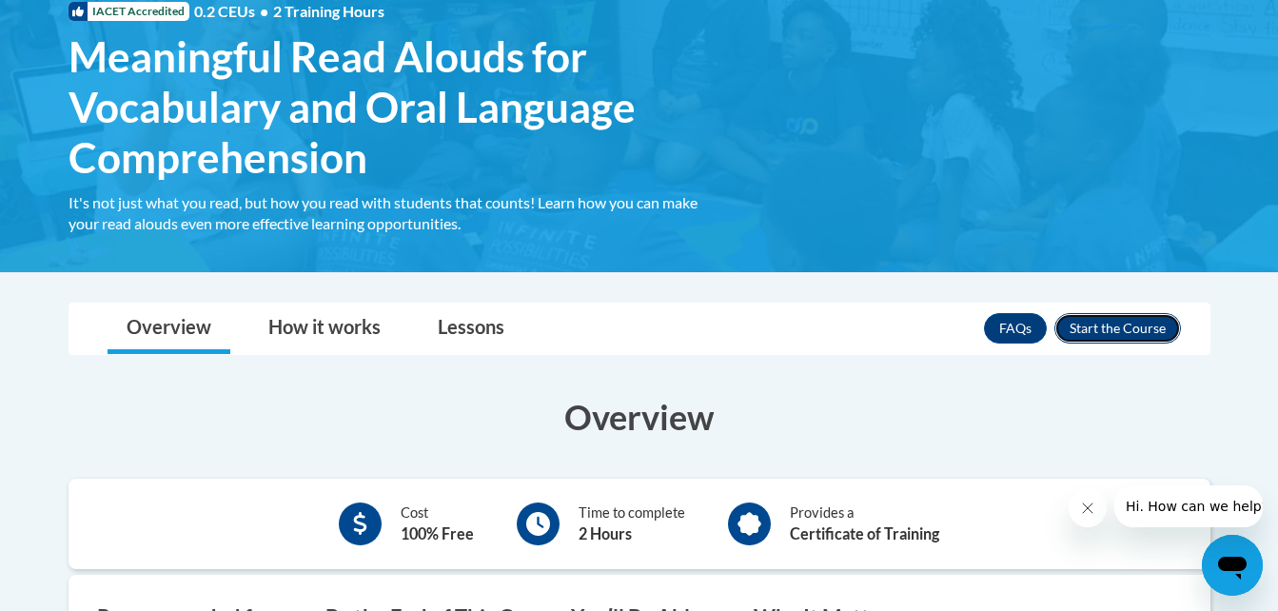
click at [1111, 329] on button "Enroll" at bounding box center [1118, 328] width 127 height 30
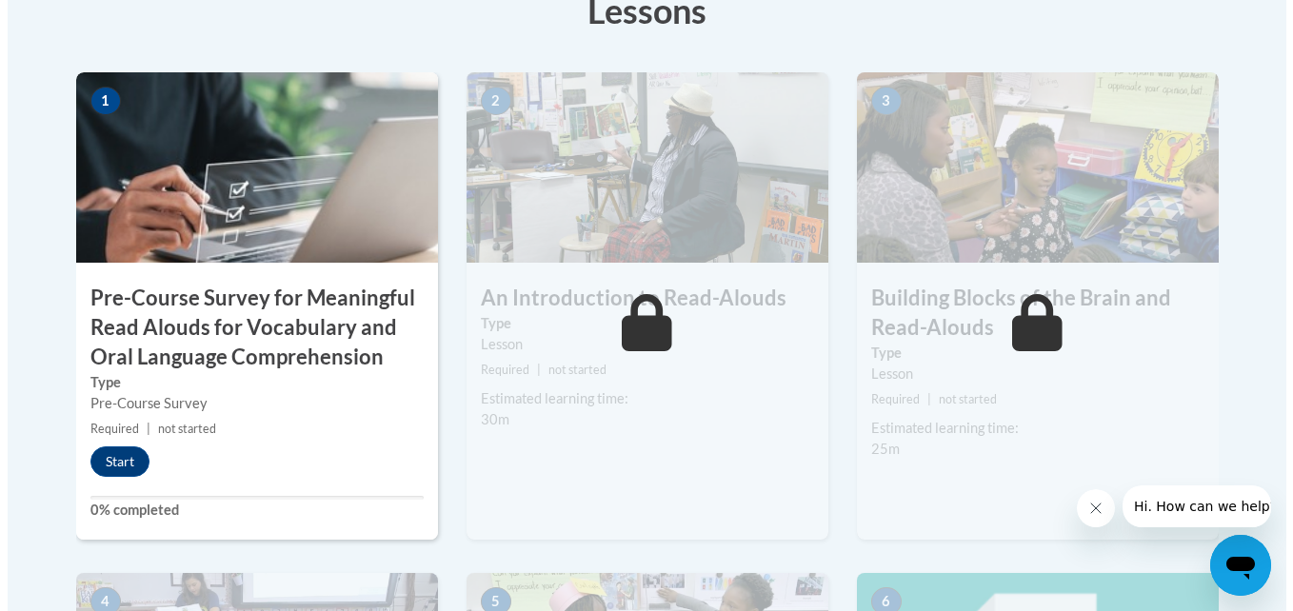
scroll to position [613, 0]
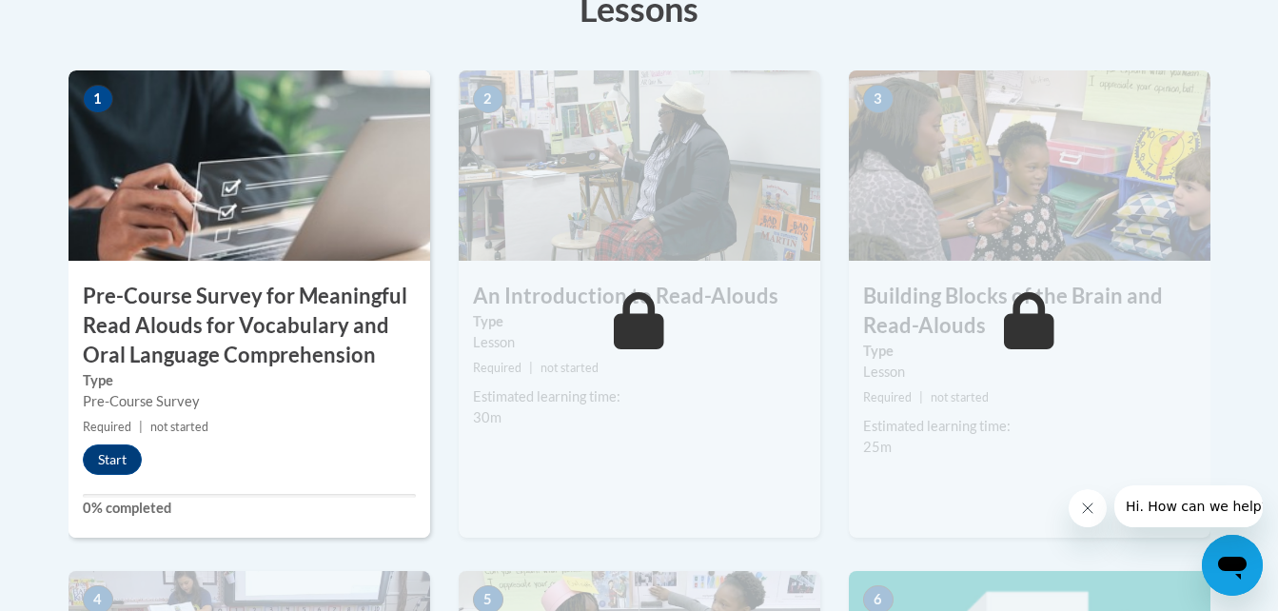
click at [89, 474] on div "Start" at bounding box center [117, 460] width 97 height 30
click at [113, 452] on button "Start" at bounding box center [112, 460] width 59 height 30
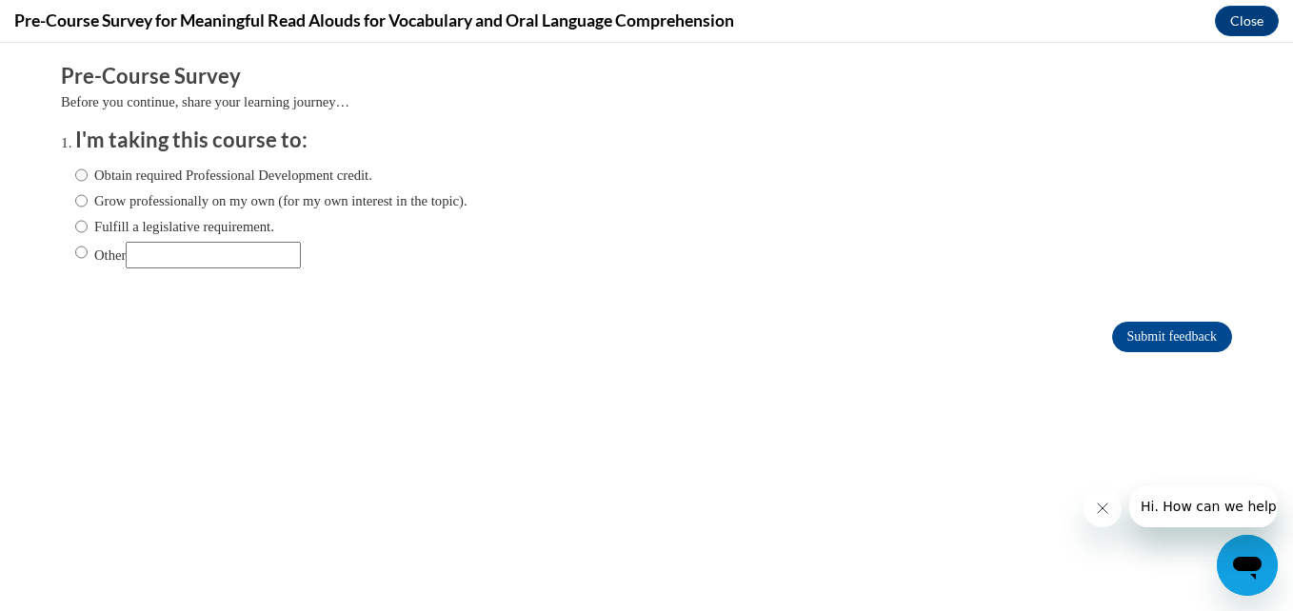
scroll to position [0, 0]
click at [61, 203] on ol "I'm taking this course to: Obtain required Professional Development credit. Gro…" at bounding box center [646, 212] width 1171 height 172
click at [75, 179] on input "Obtain required Professional Development credit." at bounding box center [81, 175] width 12 height 21
radio input "true"
click at [1159, 330] on input "Submit feedback" at bounding box center [1172, 337] width 120 height 30
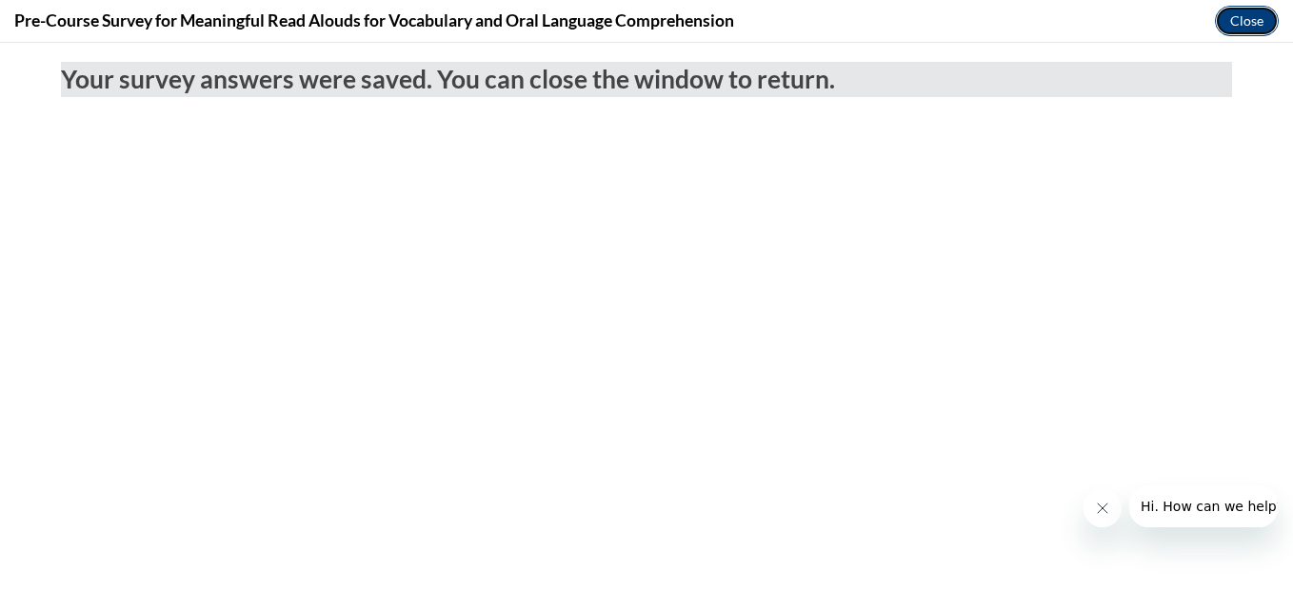
click at [1251, 10] on button "Close" at bounding box center [1247, 21] width 64 height 30
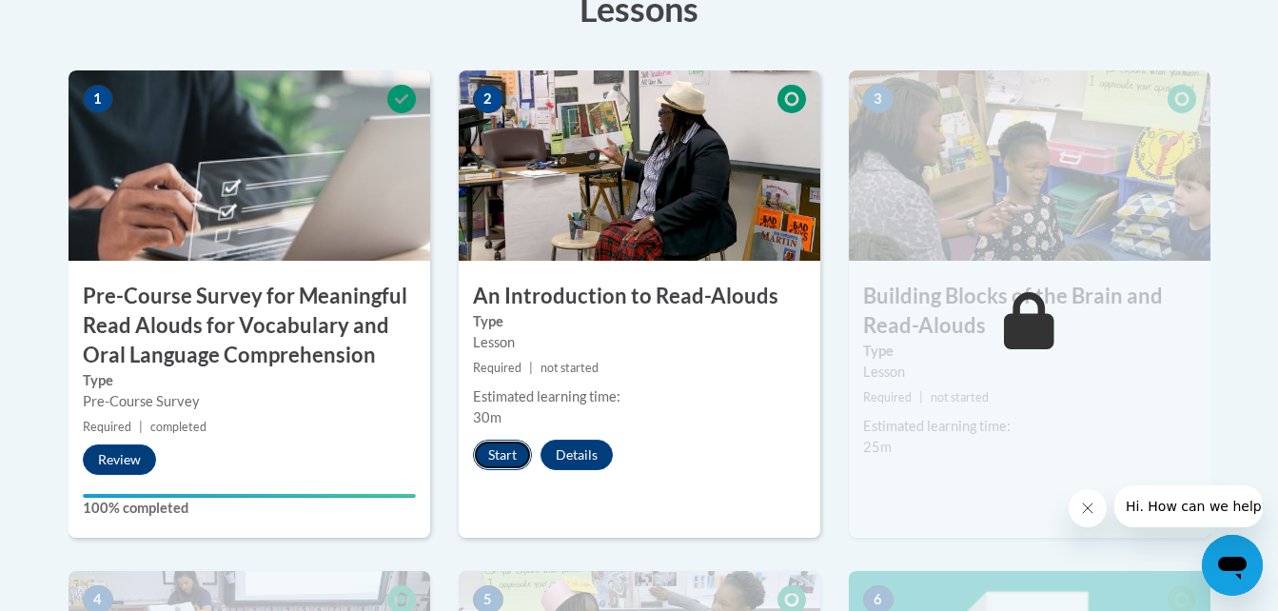
drag, startPoint x: 530, startPoint y: 454, endPoint x: 500, endPoint y: 455, distance: 30.5
click at [500, 455] on button "Start" at bounding box center [502, 455] width 59 height 30
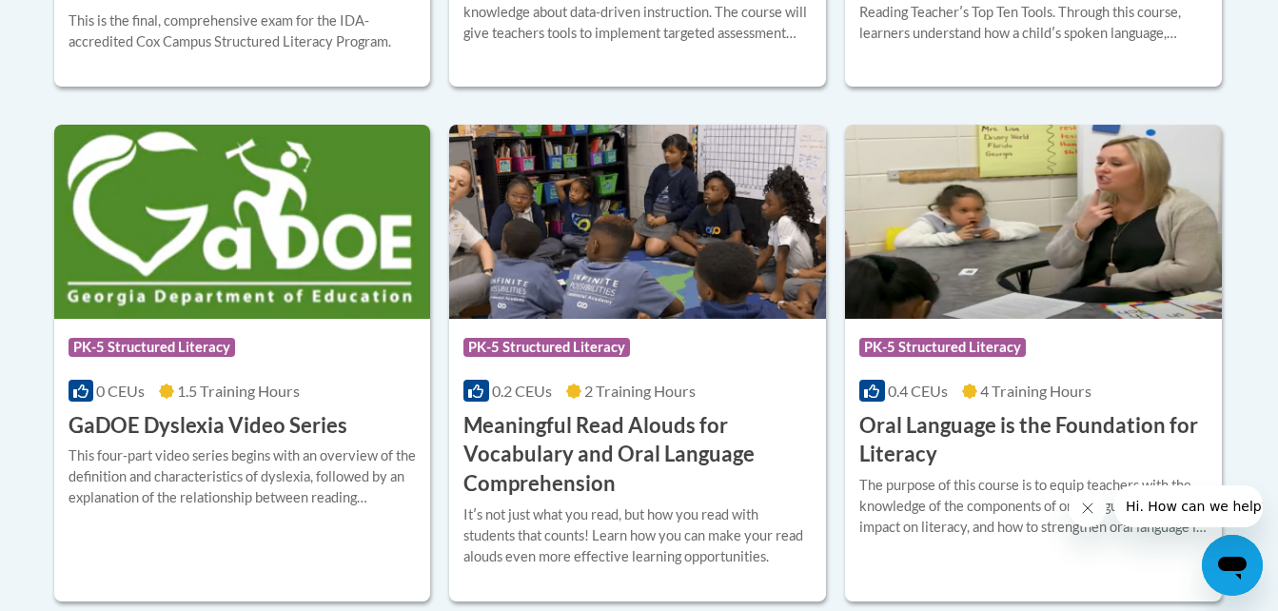
scroll to position [1206, 0]
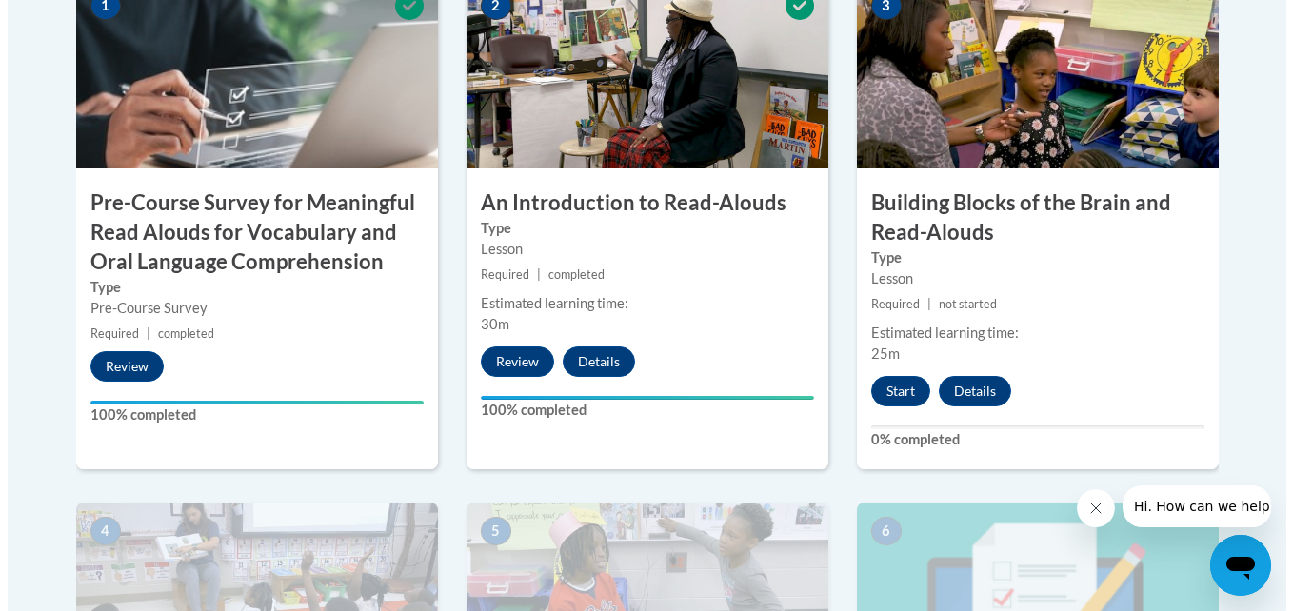
scroll to position [705, 0]
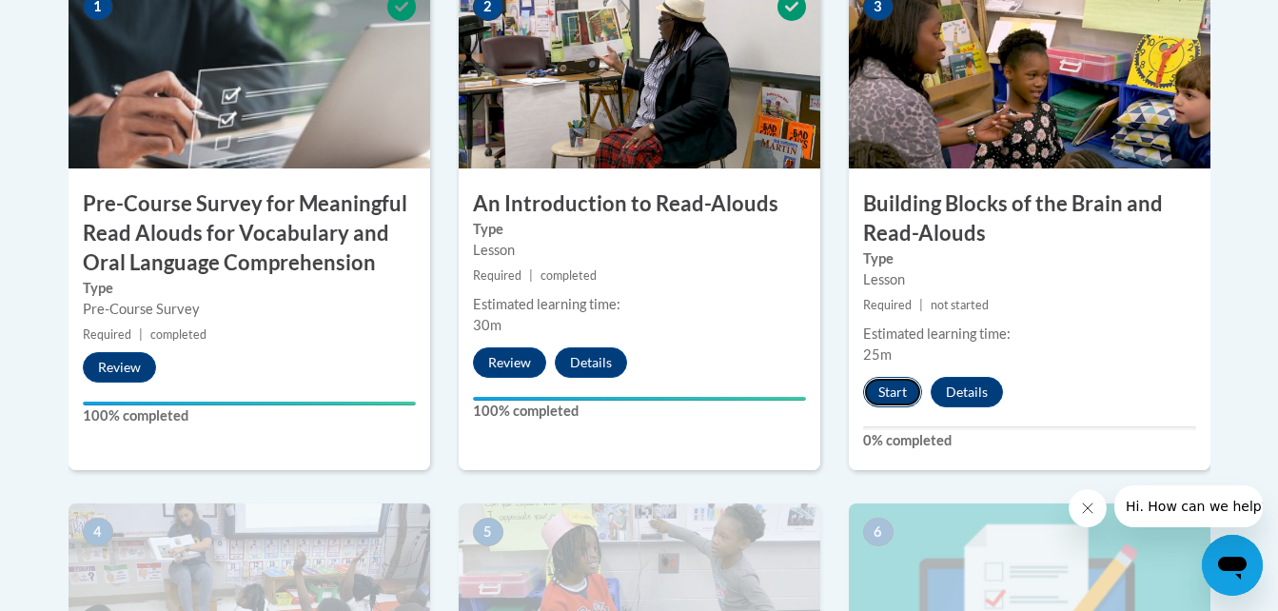
click at [897, 394] on button "Start" at bounding box center [892, 392] width 59 height 30
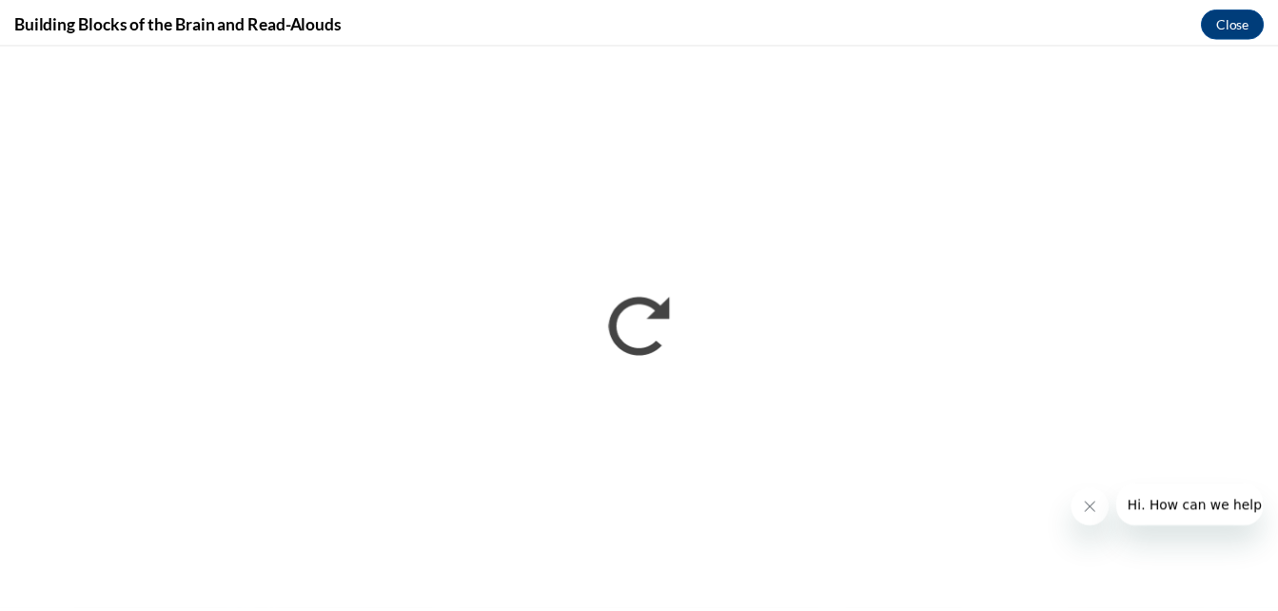
scroll to position [0, 0]
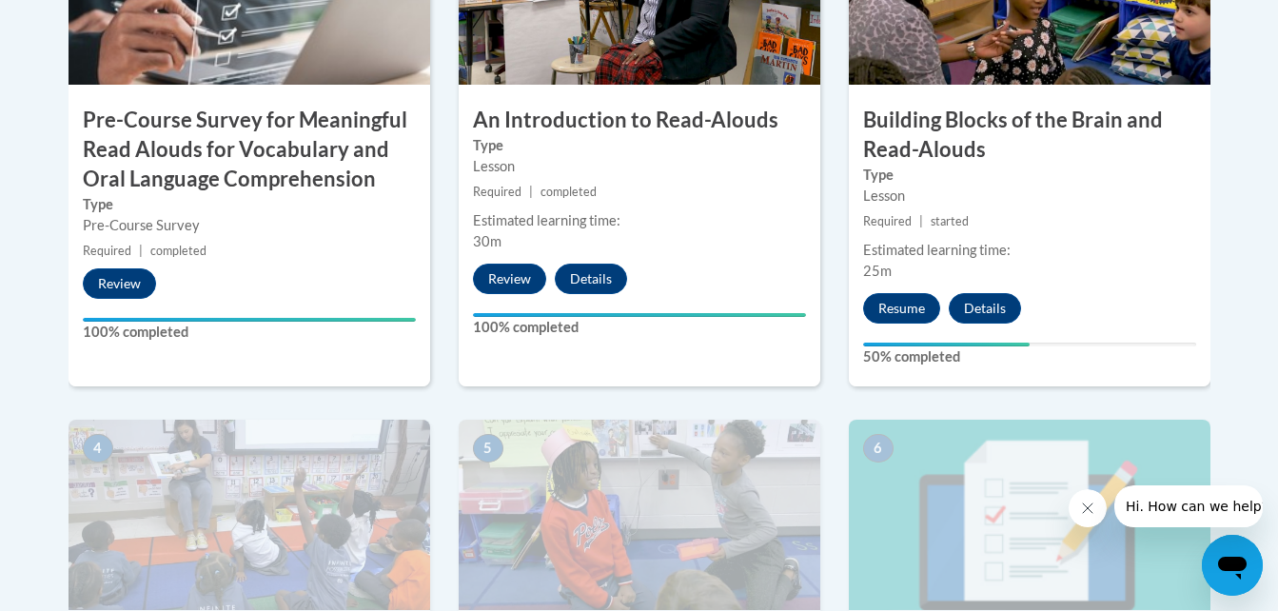
scroll to position [788, 0]
